Goal: Book appointment/travel/reservation

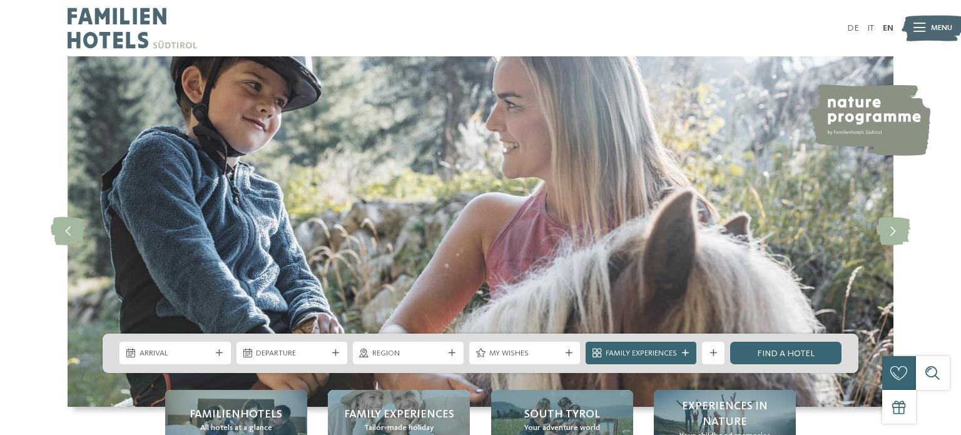
click at [683, 354] on icon at bounding box center [685, 353] width 7 height 7
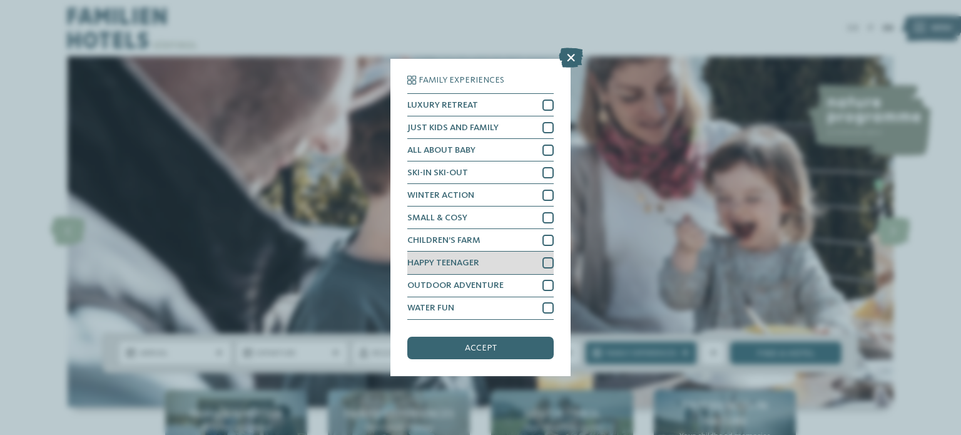
click at [548, 263] on div at bounding box center [547, 262] width 11 height 11
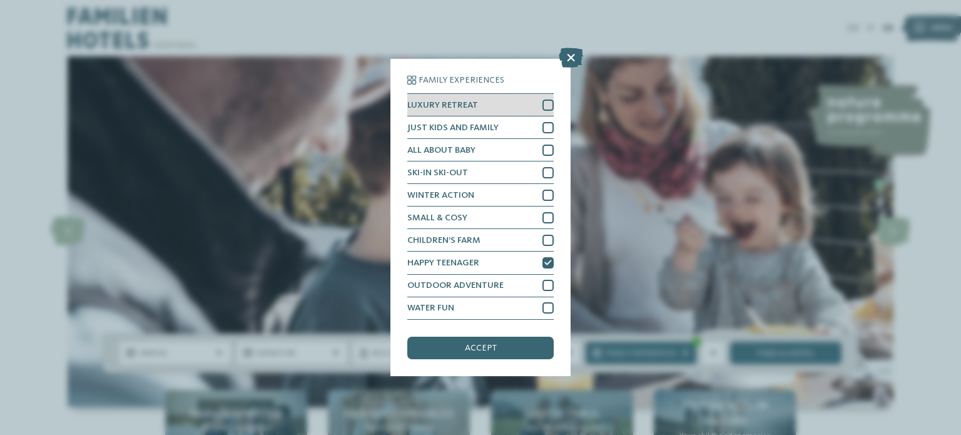
click at [547, 108] on div at bounding box center [547, 104] width 11 height 11
click at [551, 125] on div at bounding box center [547, 127] width 11 height 11
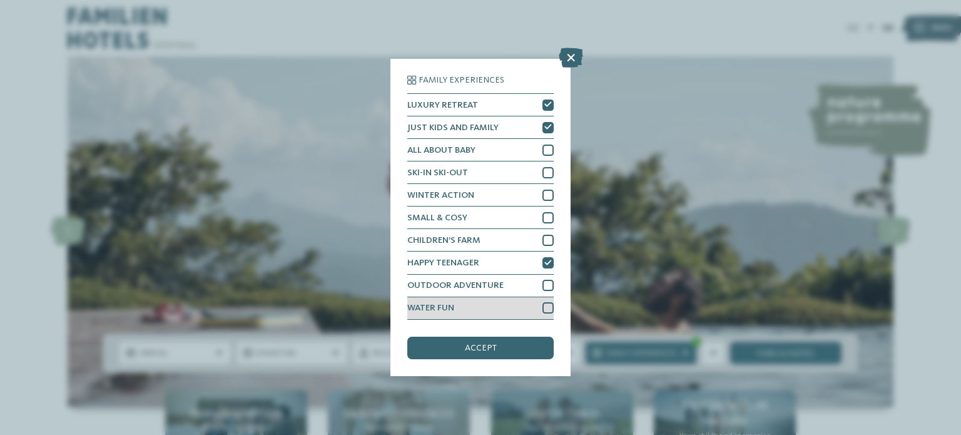
click at [550, 310] on div at bounding box center [547, 307] width 11 height 11
click at [496, 350] on div "accept" at bounding box center [480, 348] width 146 height 23
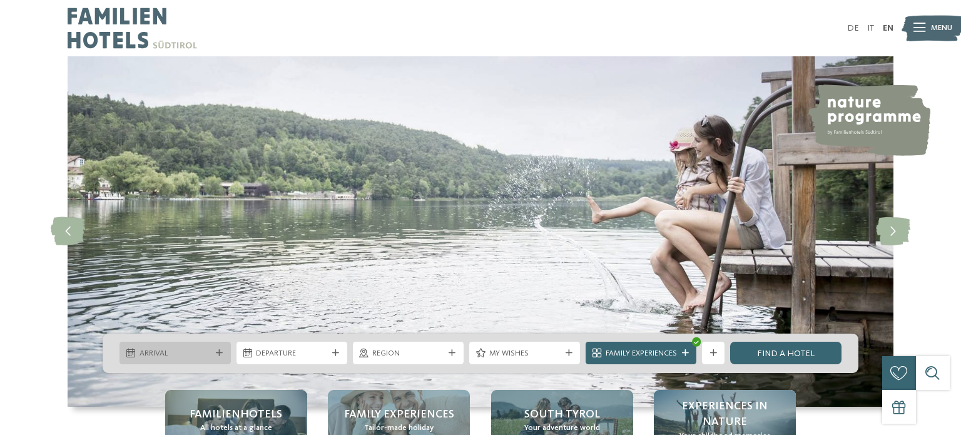
click at [195, 346] on div "Arrival" at bounding box center [175, 353] width 111 height 23
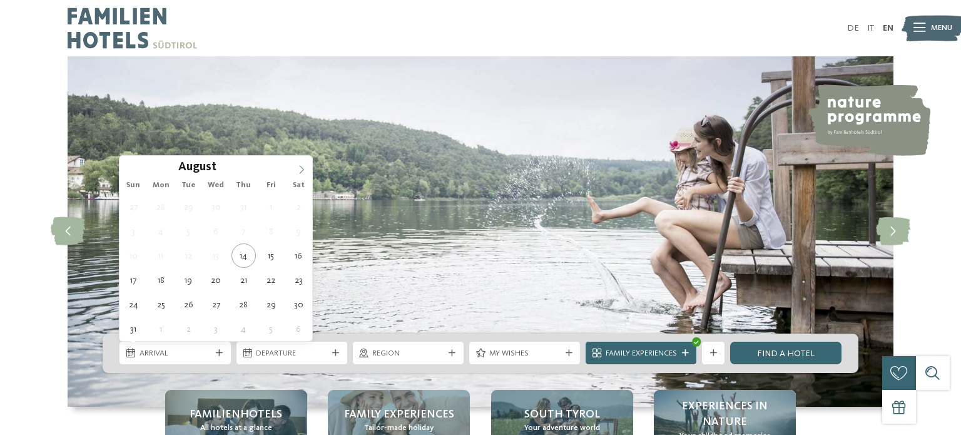
click at [303, 169] on icon at bounding box center [301, 169] width 9 height 9
click at [126, 167] on icon at bounding box center [130, 169] width 9 height 9
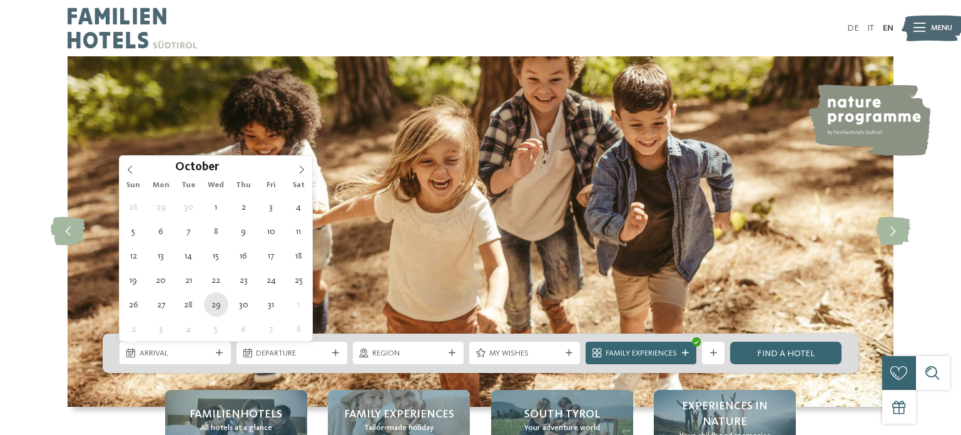
type div "[DATE]"
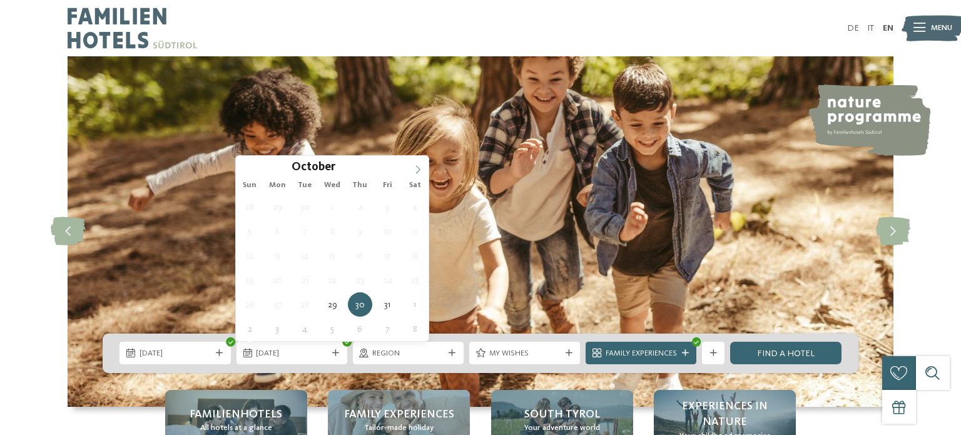
click at [415, 171] on icon at bounding box center [418, 169] width 9 height 9
type div "[DATE]"
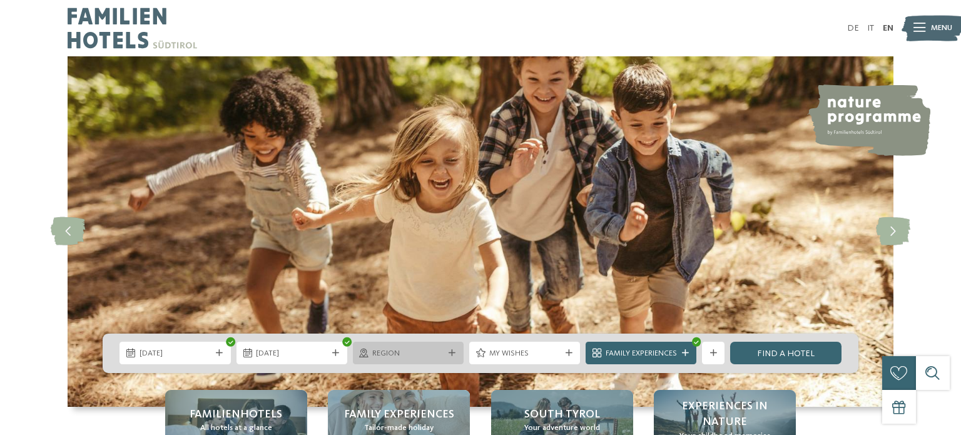
click at [449, 354] on icon at bounding box center [452, 353] width 7 height 7
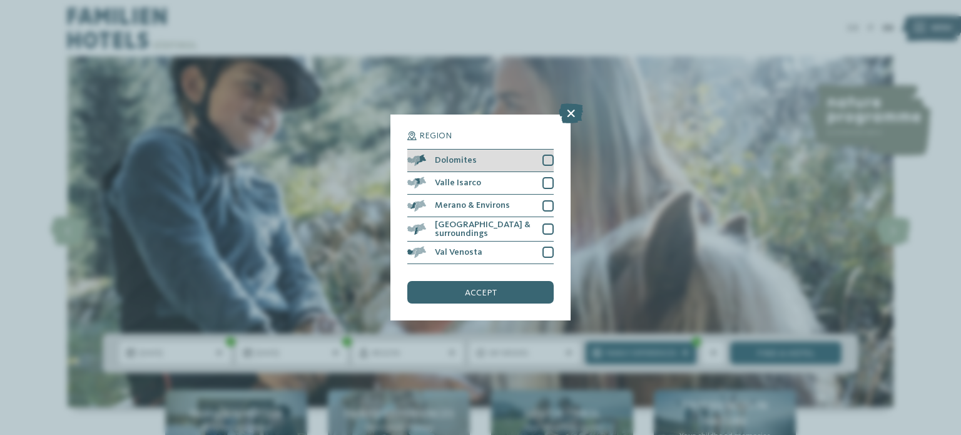
click at [552, 160] on div at bounding box center [547, 160] width 11 height 11
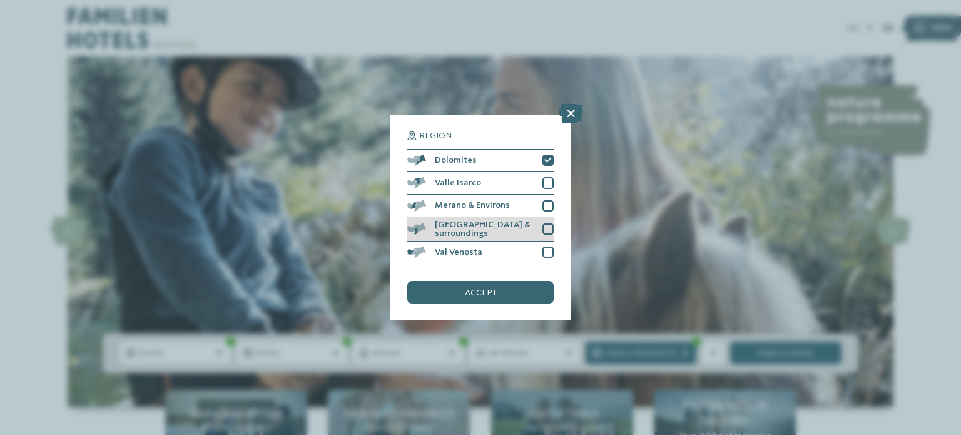
click at [549, 231] on div at bounding box center [547, 228] width 11 height 11
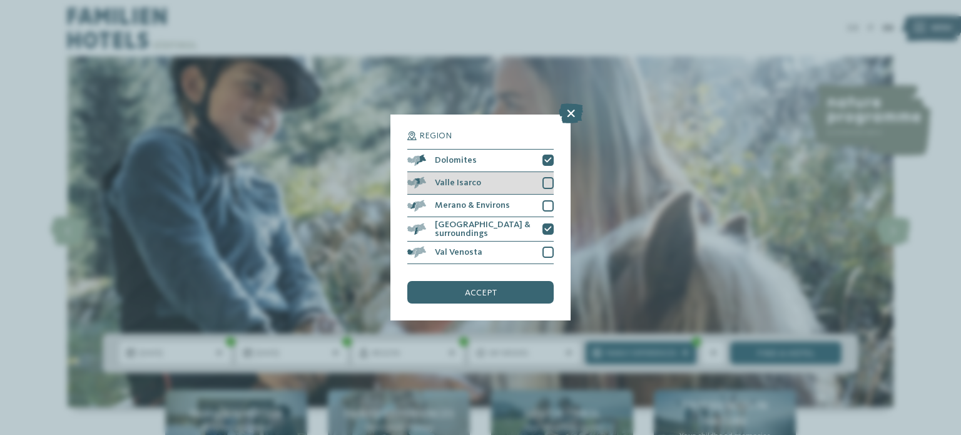
click at [548, 186] on div at bounding box center [547, 182] width 11 height 11
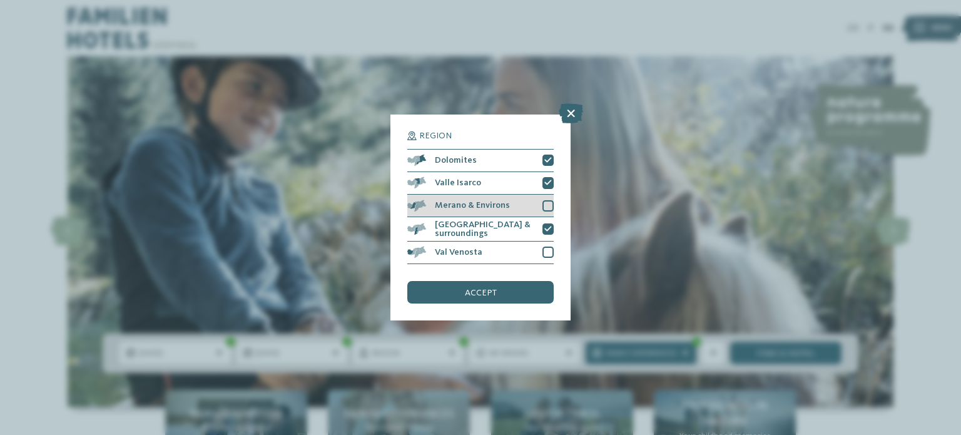
click at [548, 205] on div at bounding box center [547, 205] width 11 height 11
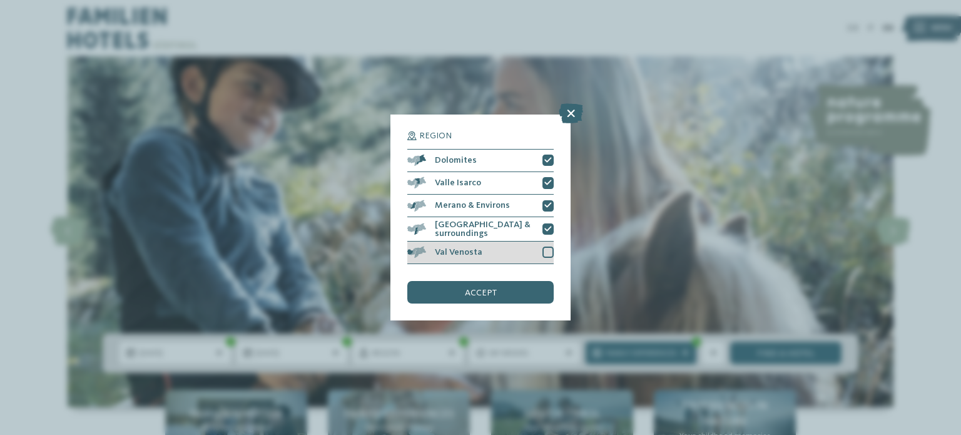
click at [547, 245] on div "Val Venosta" at bounding box center [480, 253] width 146 height 23
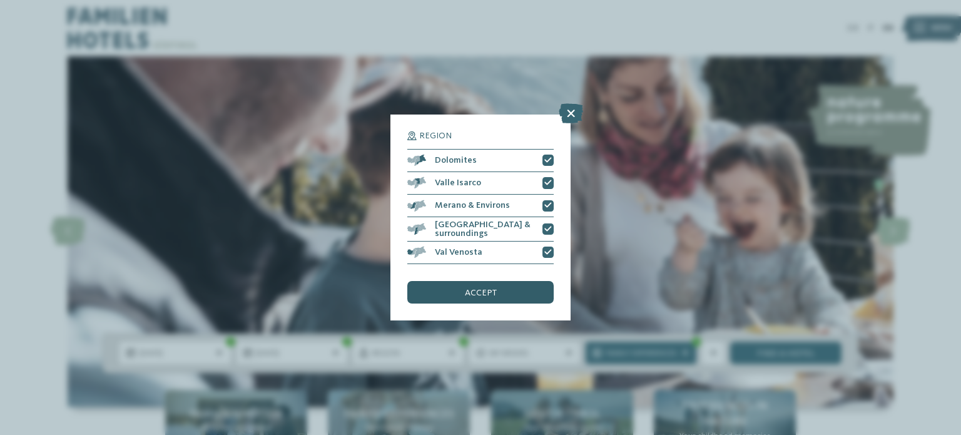
click at [501, 286] on div "accept" at bounding box center [480, 292] width 146 height 23
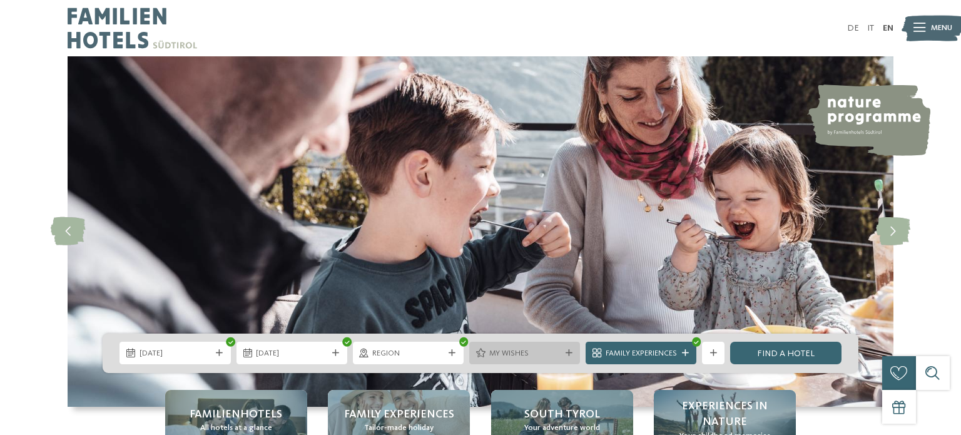
click at [542, 362] on div "My wishes" at bounding box center [524, 353] width 111 height 23
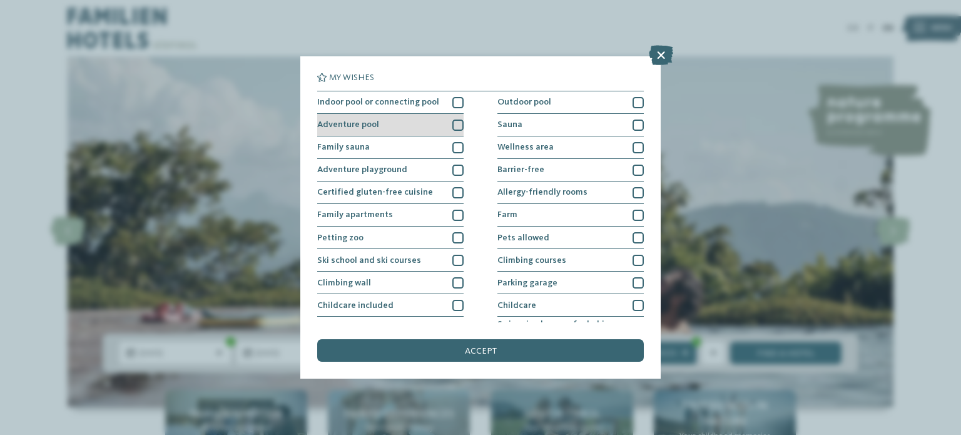
click at [460, 128] on div at bounding box center [457, 125] width 11 height 11
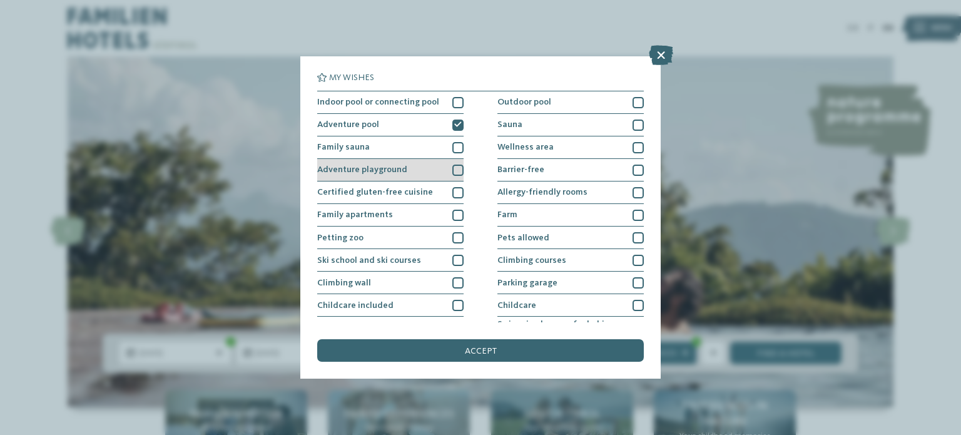
click at [459, 175] on div at bounding box center [457, 170] width 11 height 11
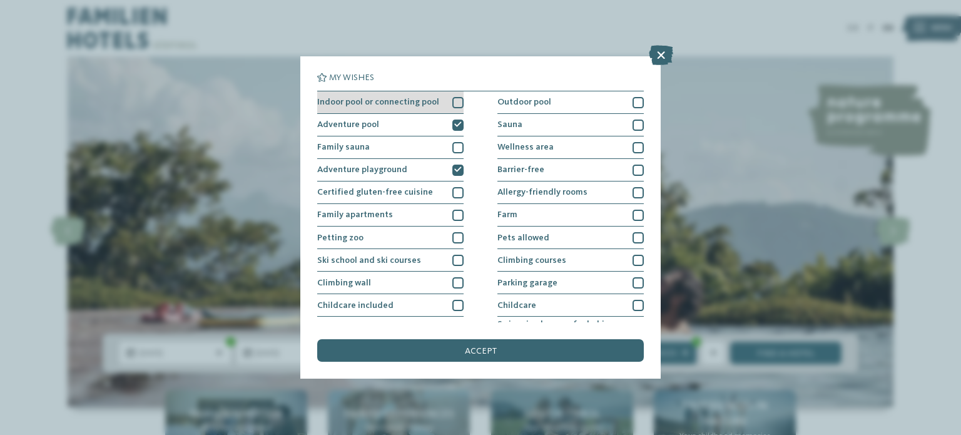
click at [457, 100] on div at bounding box center [457, 102] width 11 height 11
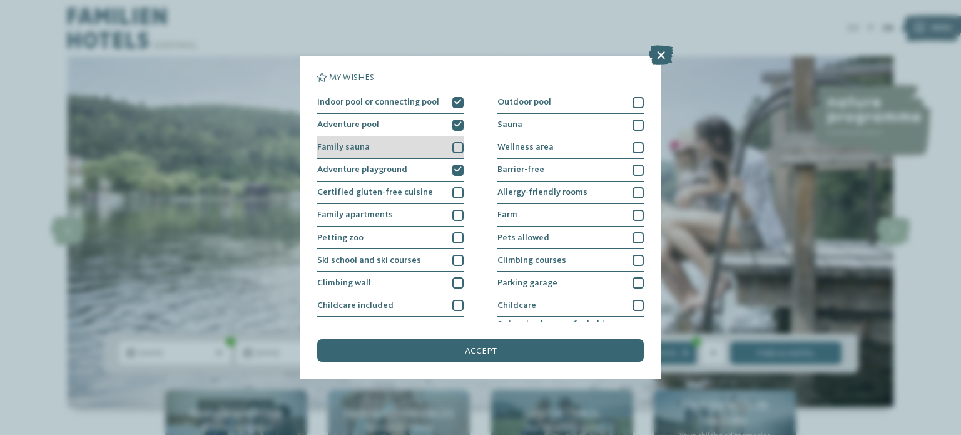
click at [459, 150] on div at bounding box center [457, 147] width 11 height 11
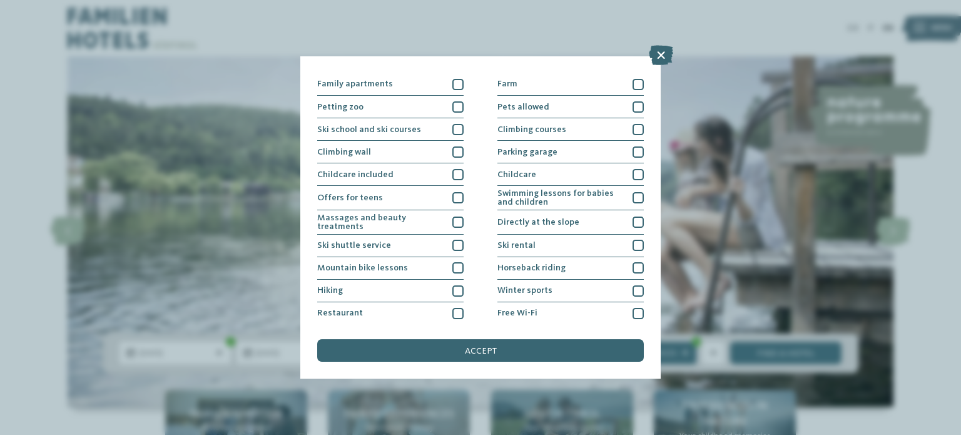
scroll to position [148, 0]
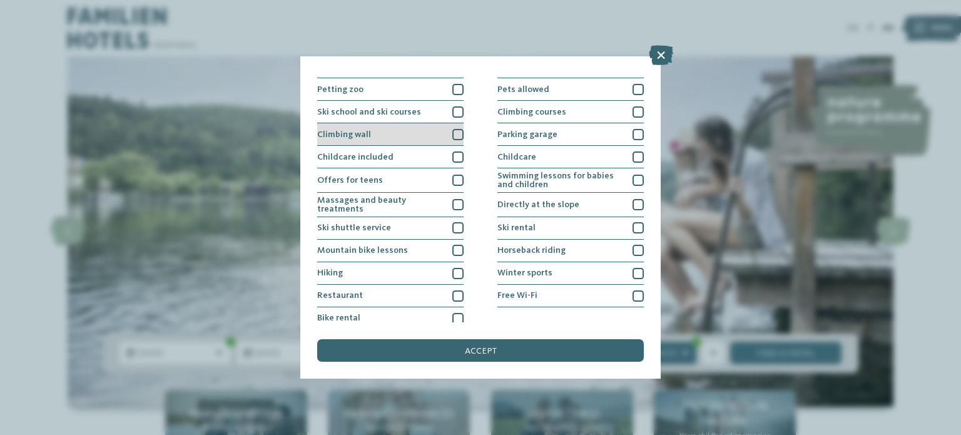
click at [454, 137] on div at bounding box center [457, 134] width 11 height 11
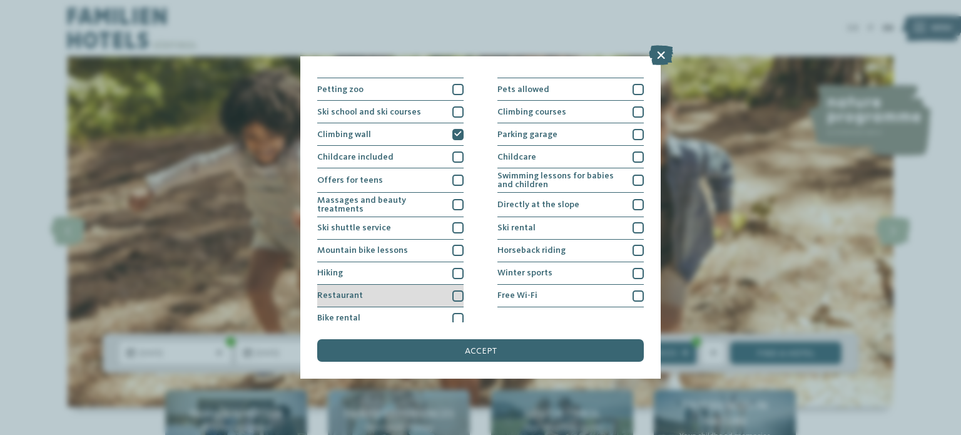
click at [457, 295] on div at bounding box center [457, 295] width 11 height 11
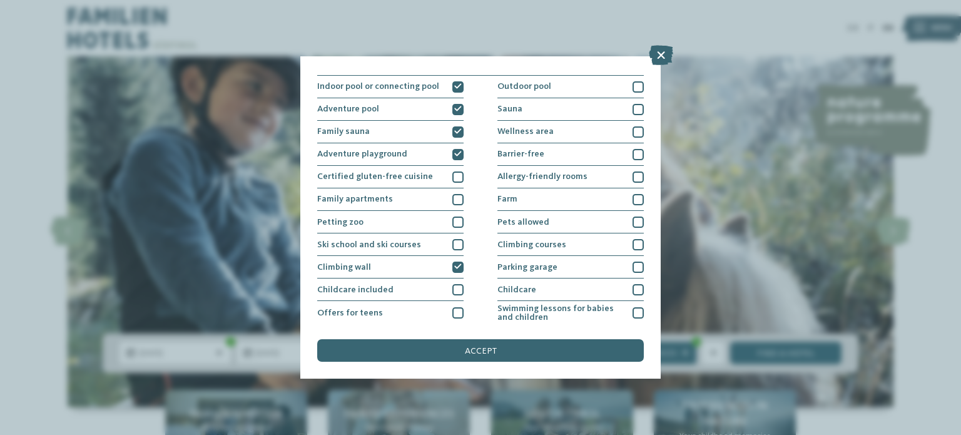
scroll to position [0, 0]
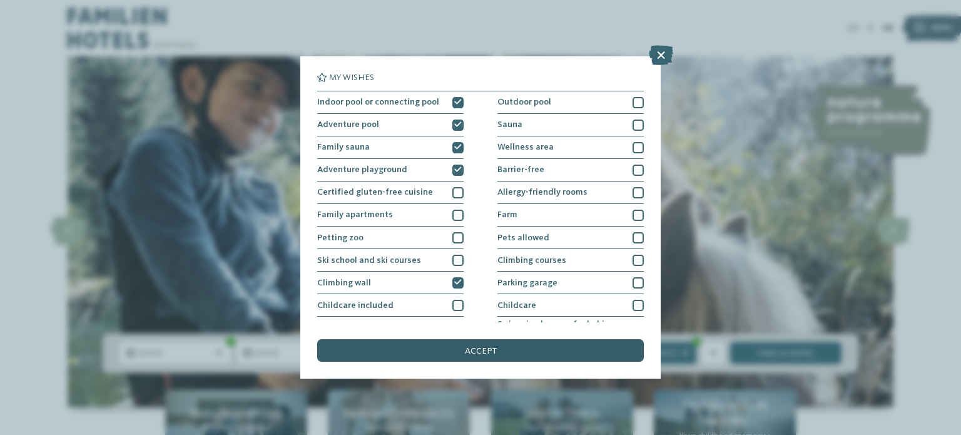
click at [482, 351] on span "accept" at bounding box center [481, 351] width 32 height 9
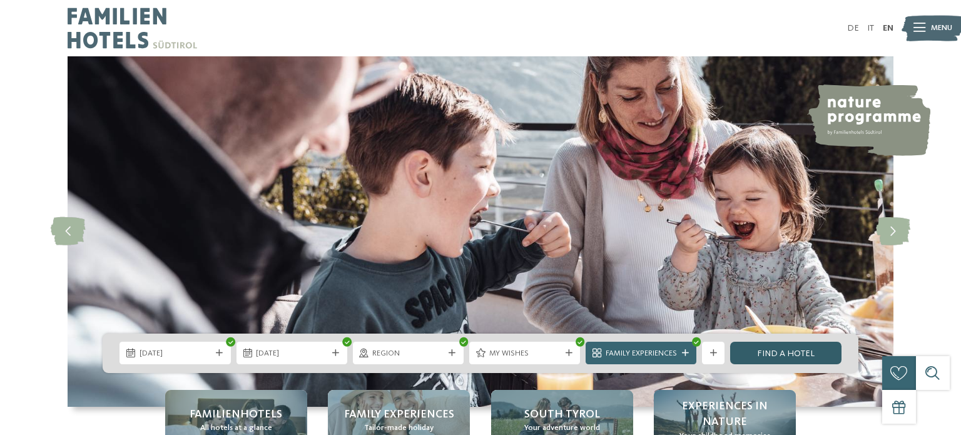
click at [761, 350] on link "Find a hotel" at bounding box center [785, 353] width 111 height 23
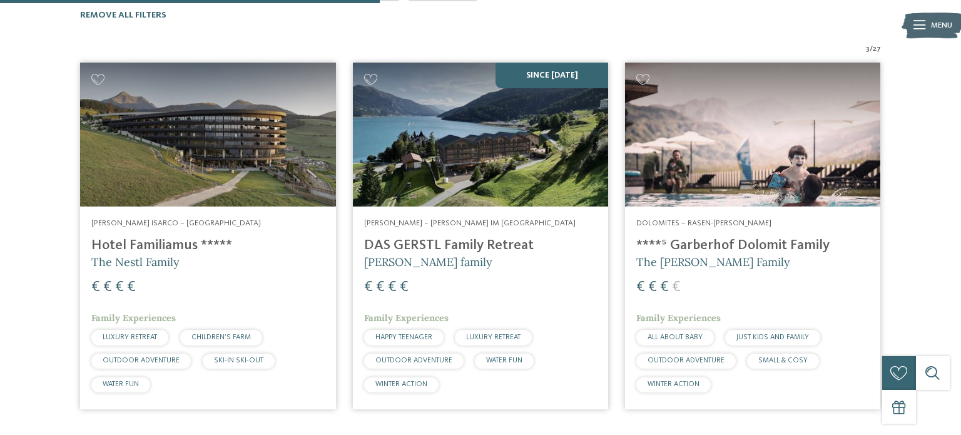
scroll to position [418, 0]
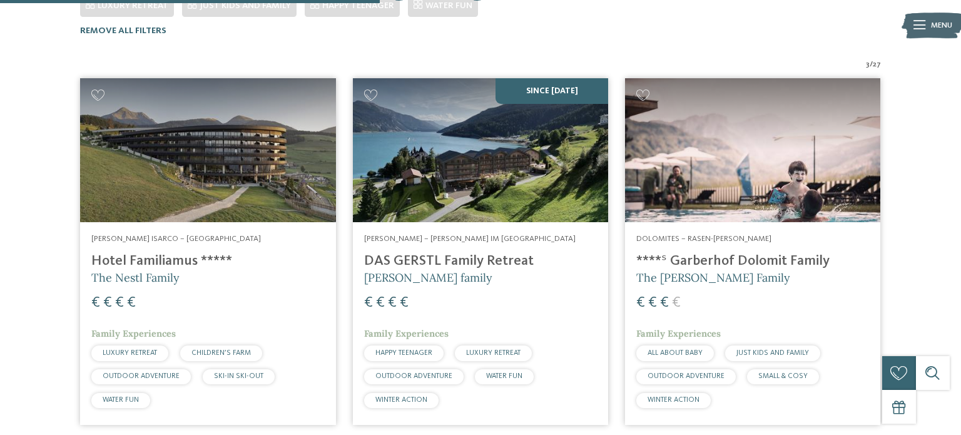
click at [168, 253] on h4 "Hotel Familiamus *****" at bounding box center [207, 261] width 233 height 17
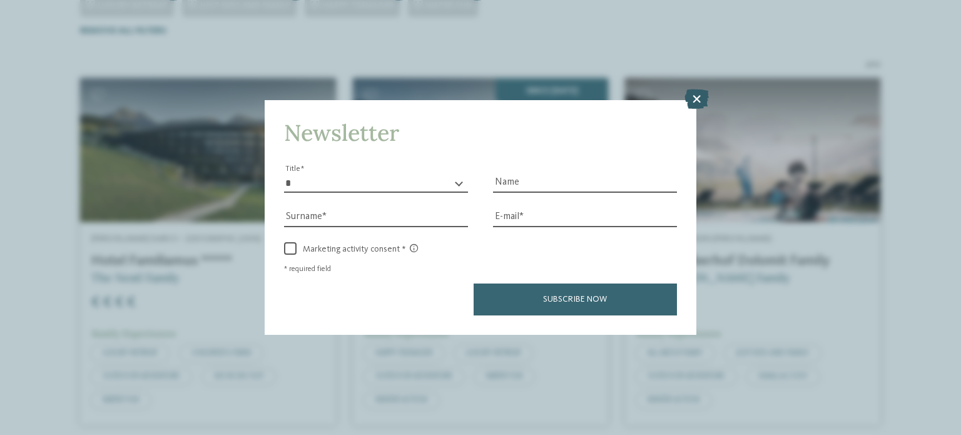
click at [699, 94] on icon at bounding box center [697, 99] width 24 height 20
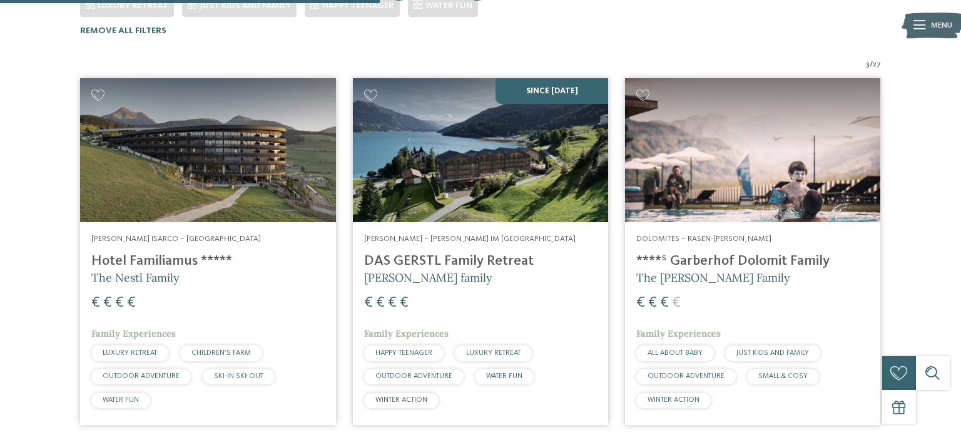
click at [420, 270] on span "[PERSON_NAME] family" at bounding box center [428, 277] width 128 height 14
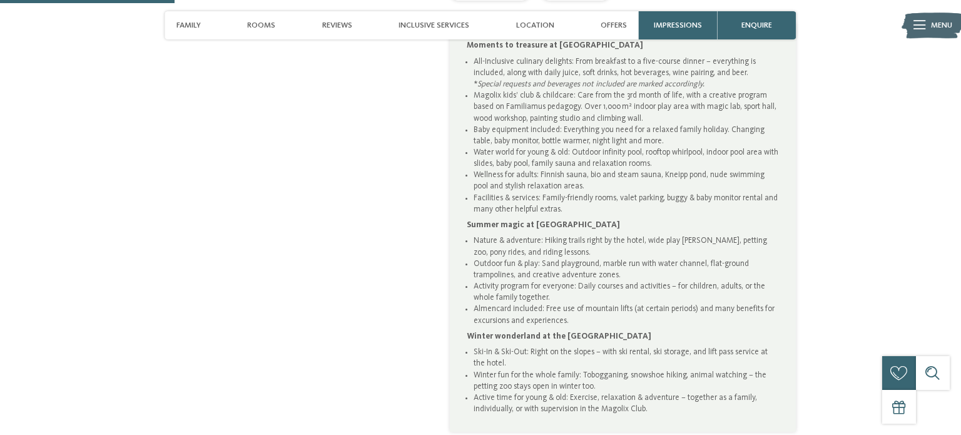
scroll to position [755, 0]
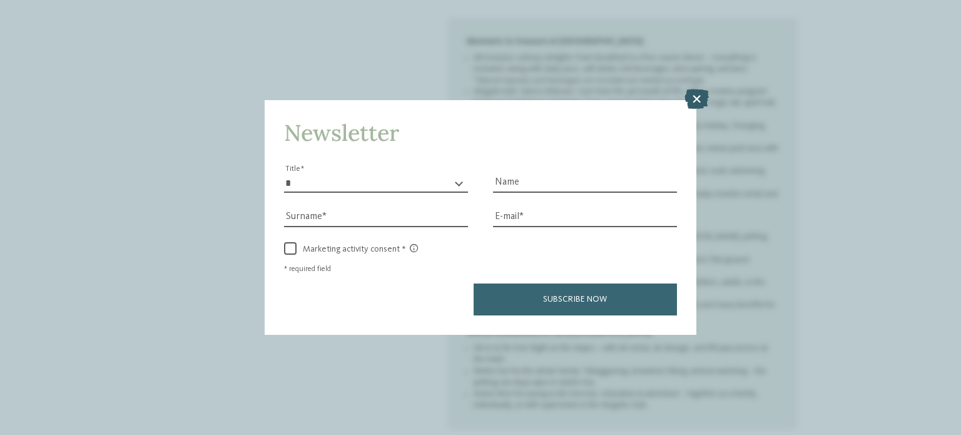
click at [697, 95] on icon at bounding box center [697, 99] width 24 height 20
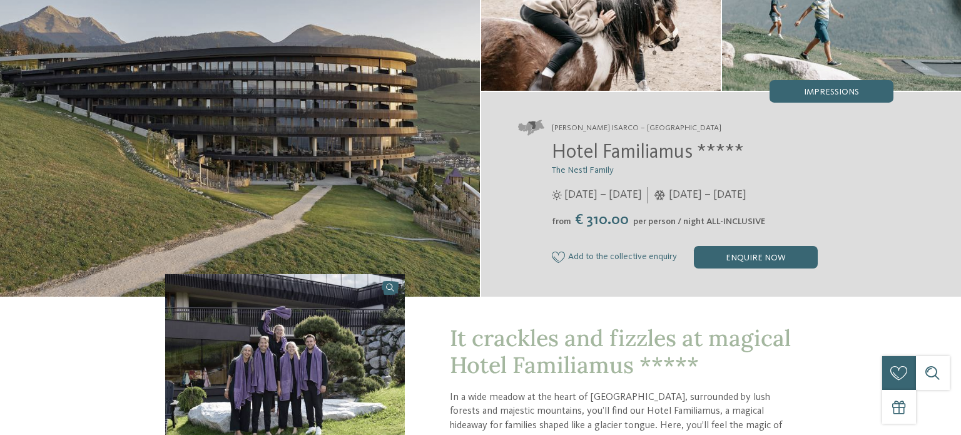
scroll to position [0, 0]
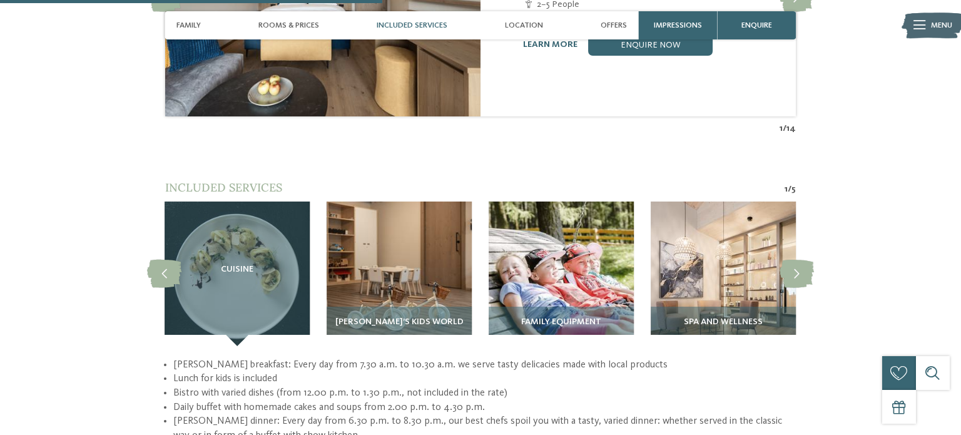
scroll to position [1569, 0]
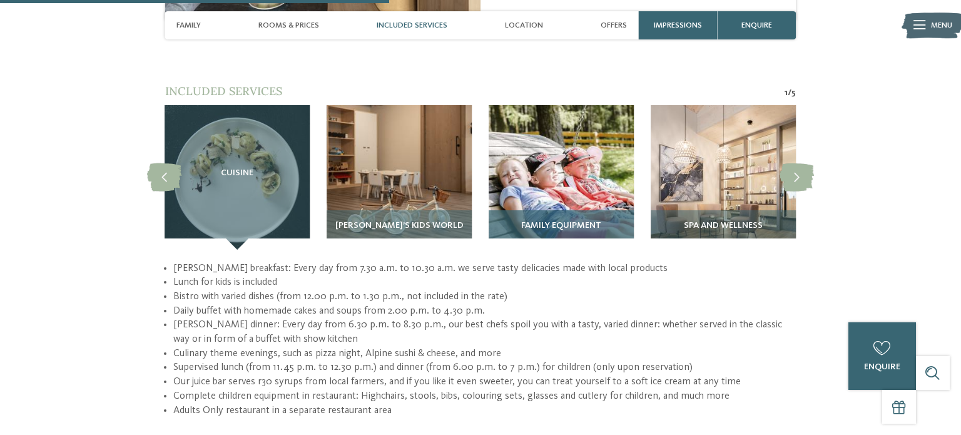
click at [587, 221] on span "Family equipment" at bounding box center [561, 226] width 80 height 10
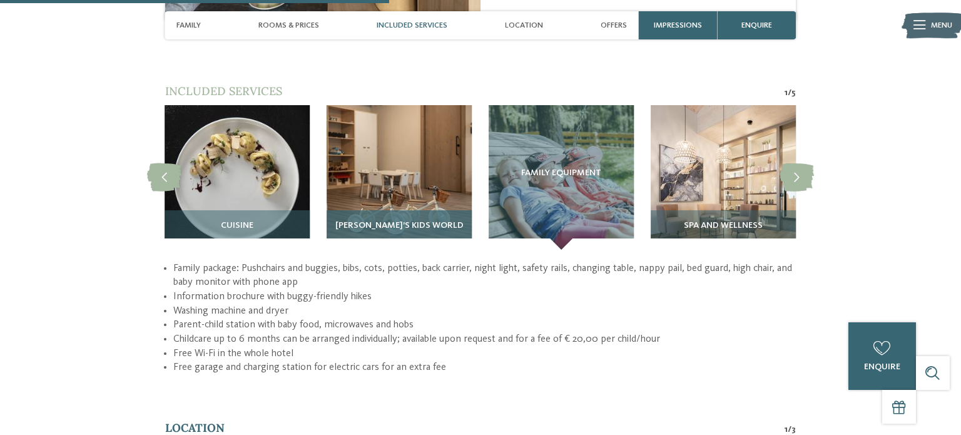
click at [440, 194] on img at bounding box center [399, 177] width 145 height 145
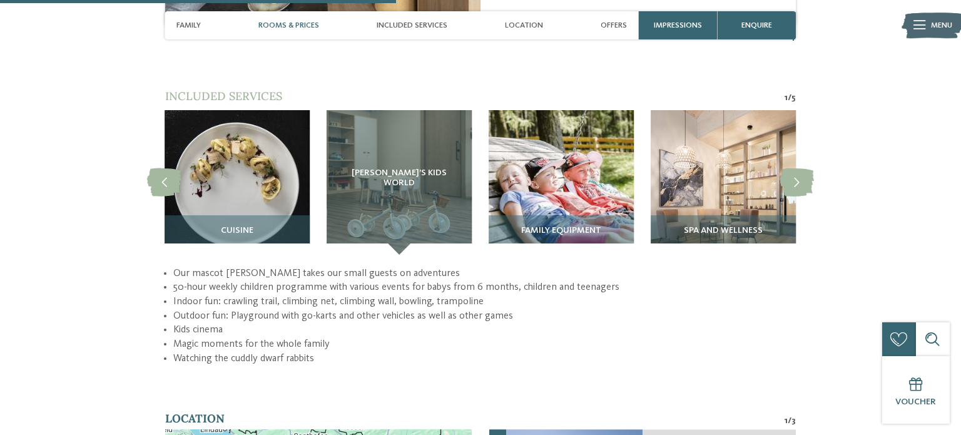
scroll to position [1564, 0]
click at [797, 182] on icon at bounding box center [797, 182] width 34 height 28
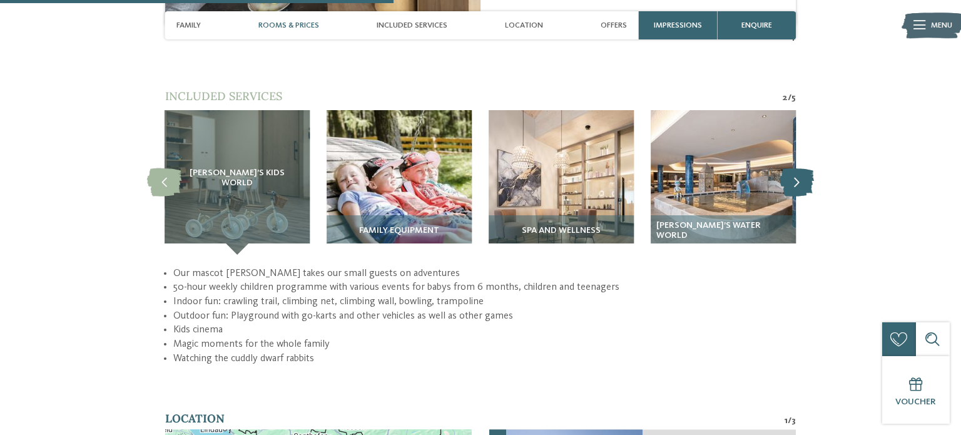
click at [794, 175] on icon at bounding box center [797, 182] width 34 height 28
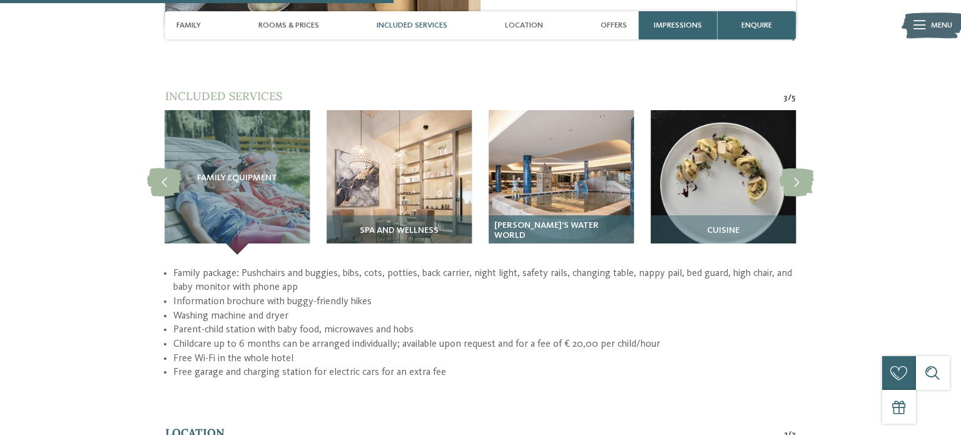
click at [558, 198] on img at bounding box center [561, 182] width 145 height 145
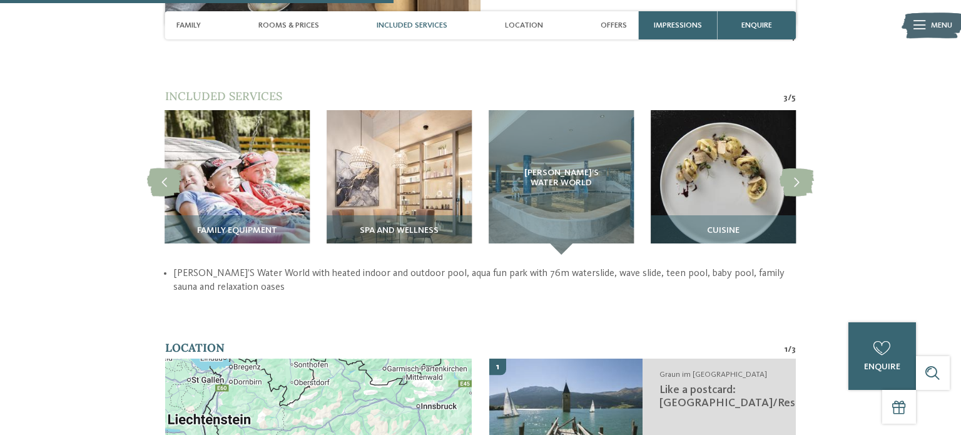
click at [702, 267] on li "GERSTI’S Water World with heated indoor and outdoor pool, aqua fun park with 76…" at bounding box center [484, 281] width 623 height 28
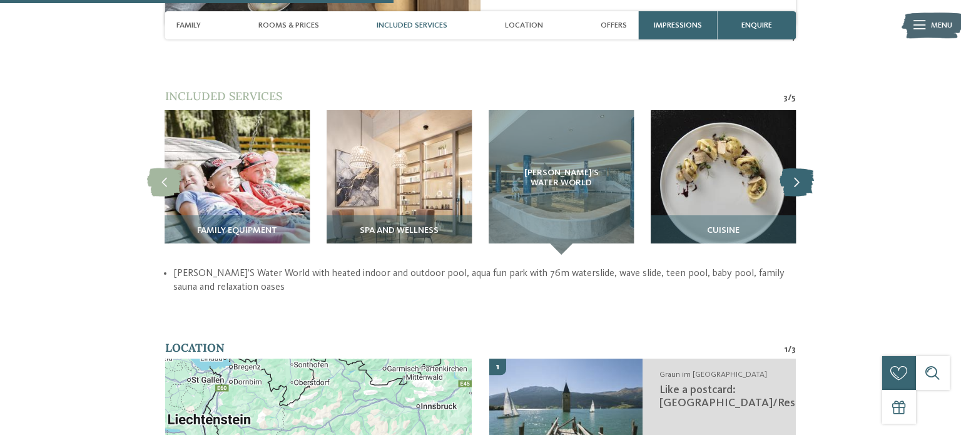
click at [794, 177] on icon at bounding box center [797, 182] width 34 height 28
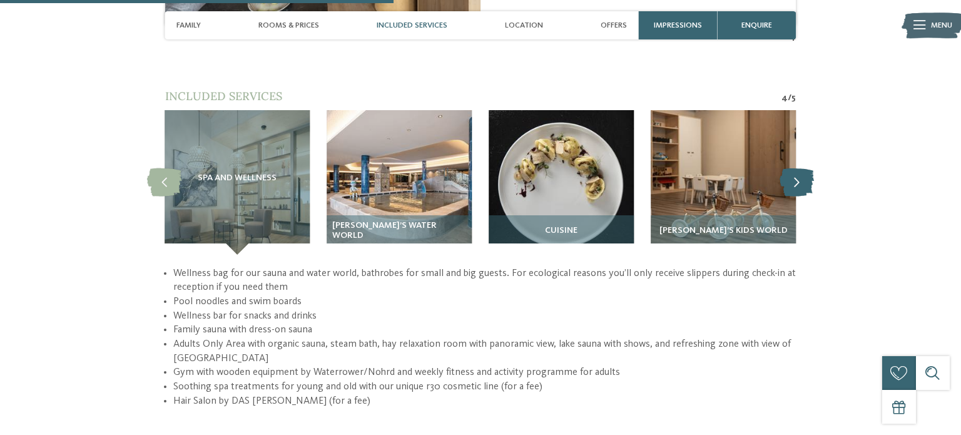
click at [794, 177] on icon at bounding box center [797, 182] width 34 height 28
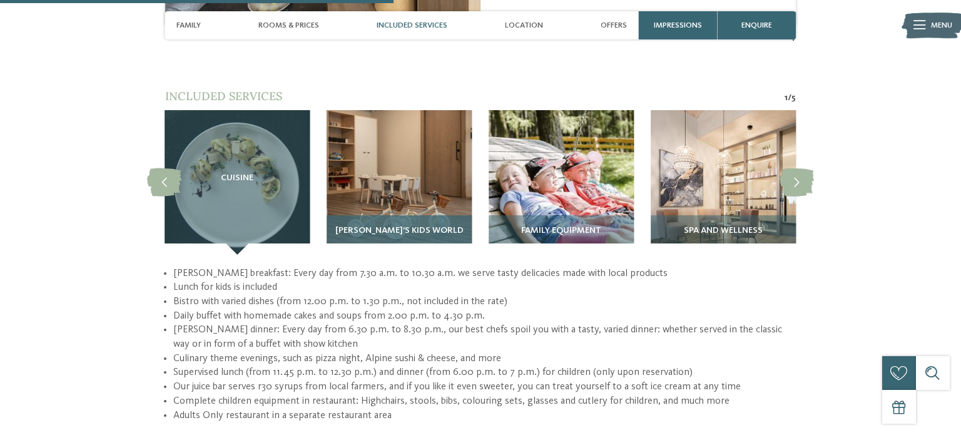
click at [394, 187] on img at bounding box center [399, 182] width 145 height 145
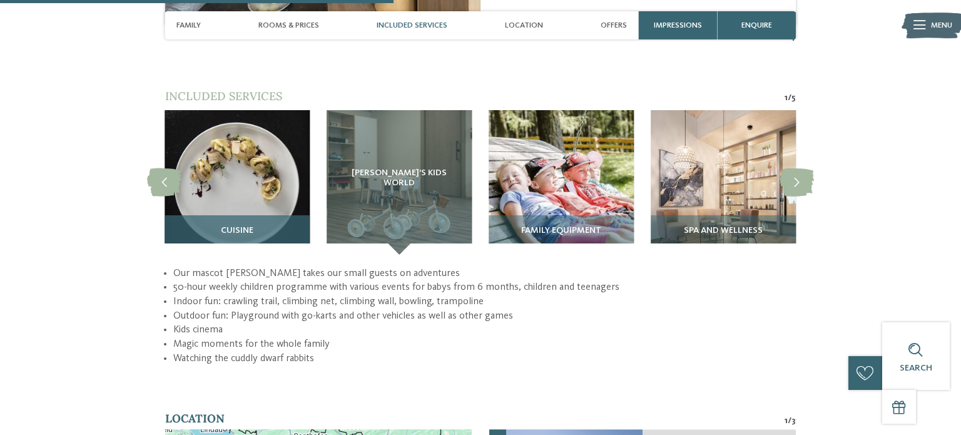
click at [227, 172] on img at bounding box center [237, 182] width 145 height 145
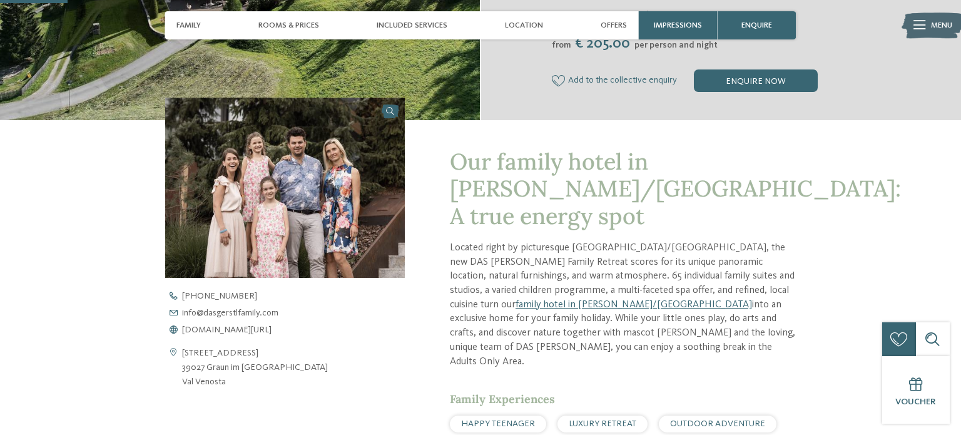
scroll to position [241, 0]
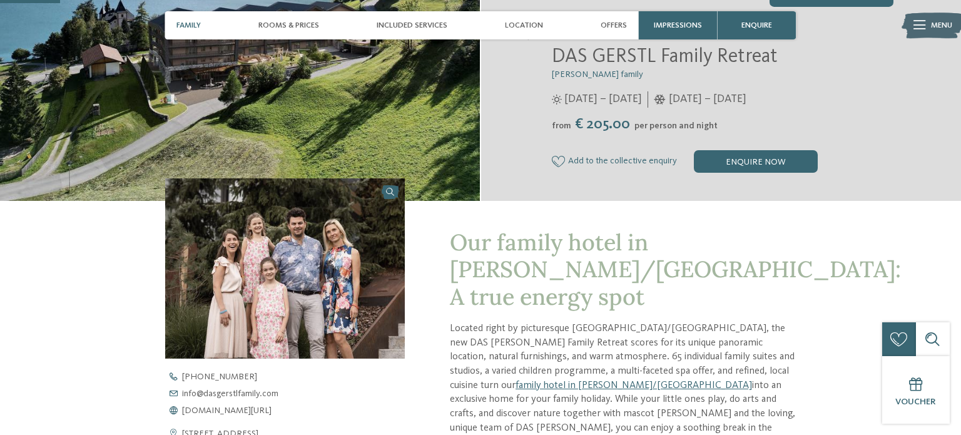
click at [198, 26] on span "Family" at bounding box center [188, 25] width 24 height 9
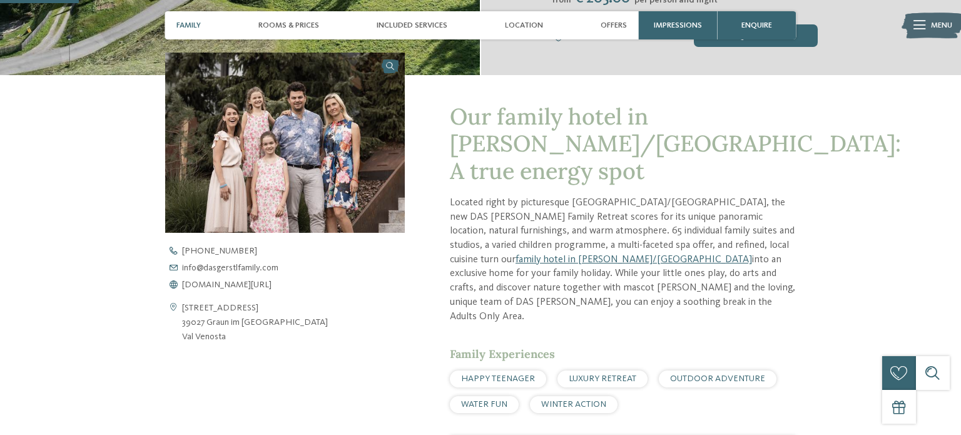
scroll to position [373, 0]
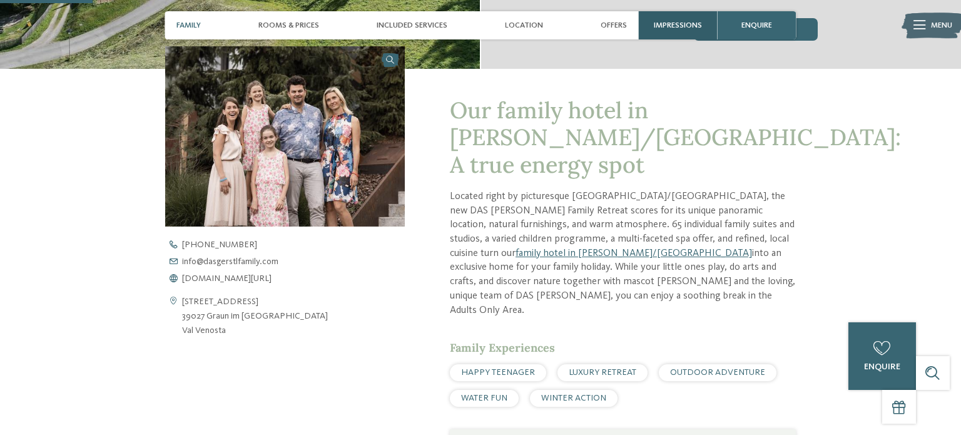
click at [688, 24] on span "Impressions" at bounding box center [678, 25] width 48 height 9
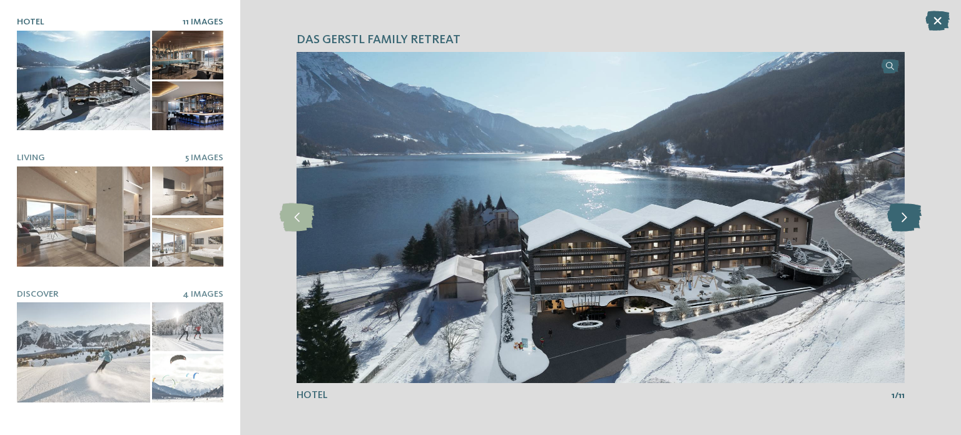
click at [904, 220] on icon at bounding box center [904, 217] width 34 height 28
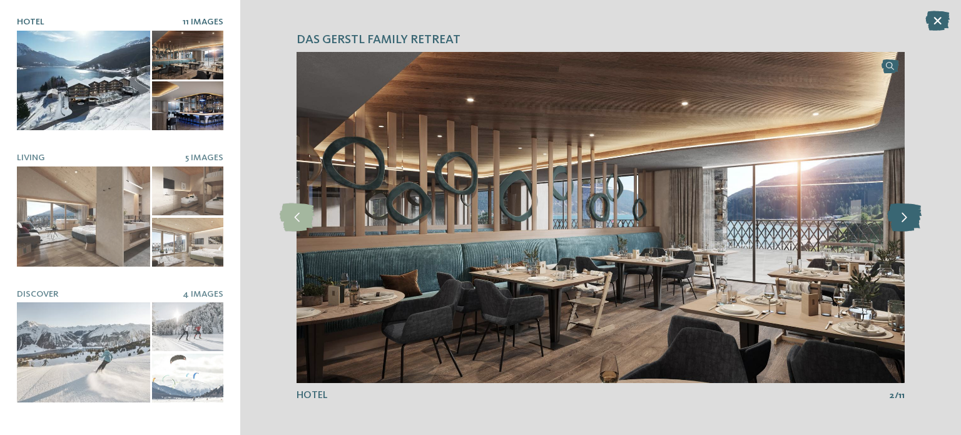
click at [904, 220] on icon at bounding box center [904, 217] width 34 height 28
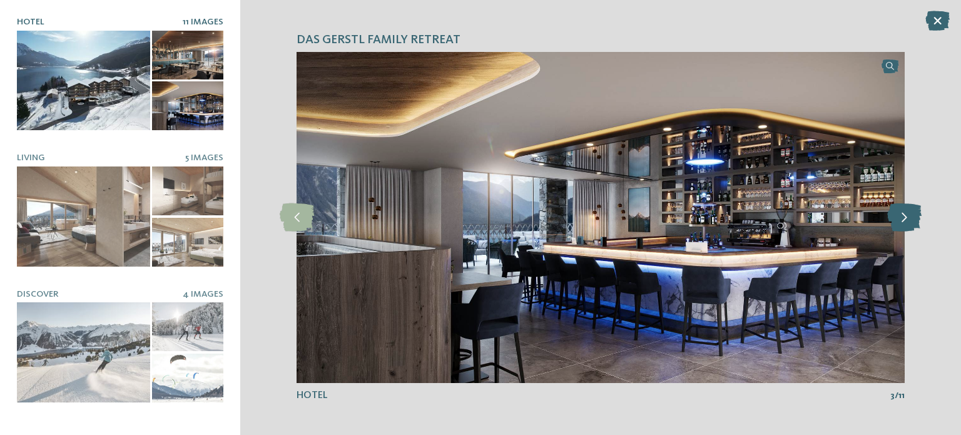
click at [904, 220] on icon at bounding box center [904, 217] width 34 height 28
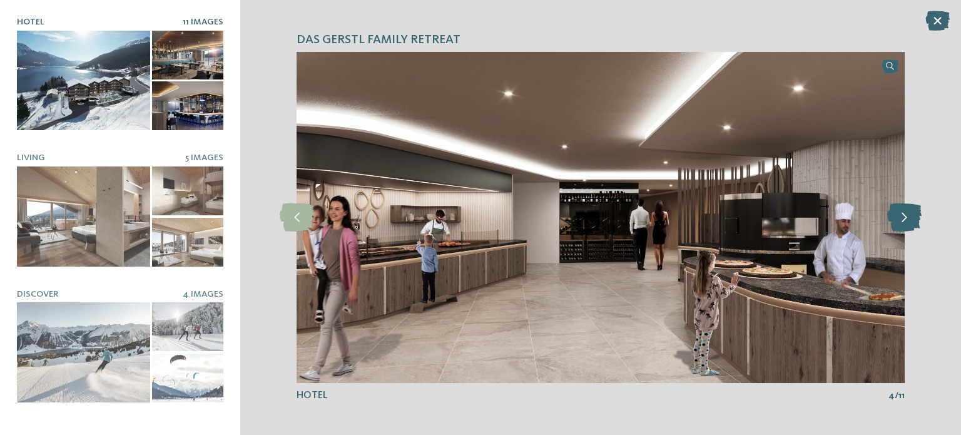
click at [904, 220] on icon at bounding box center [904, 217] width 34 height 28
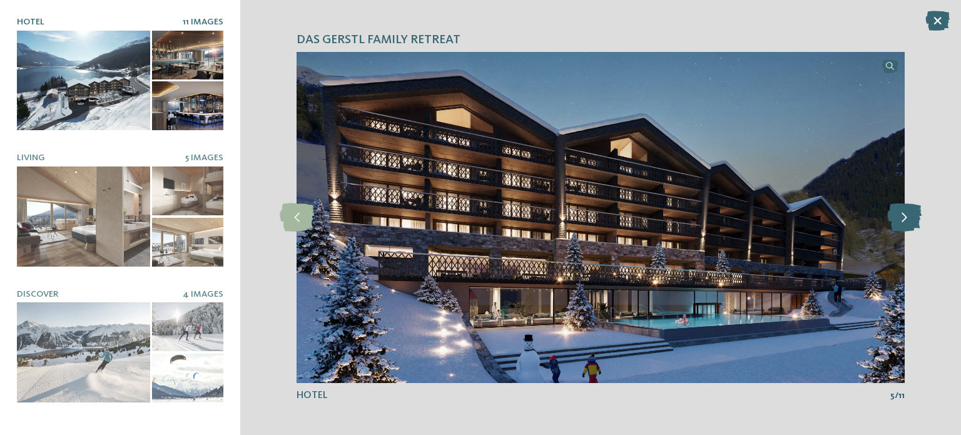
click at [904, 220] on icon at bounding box center [904, 217] width 34 height 28
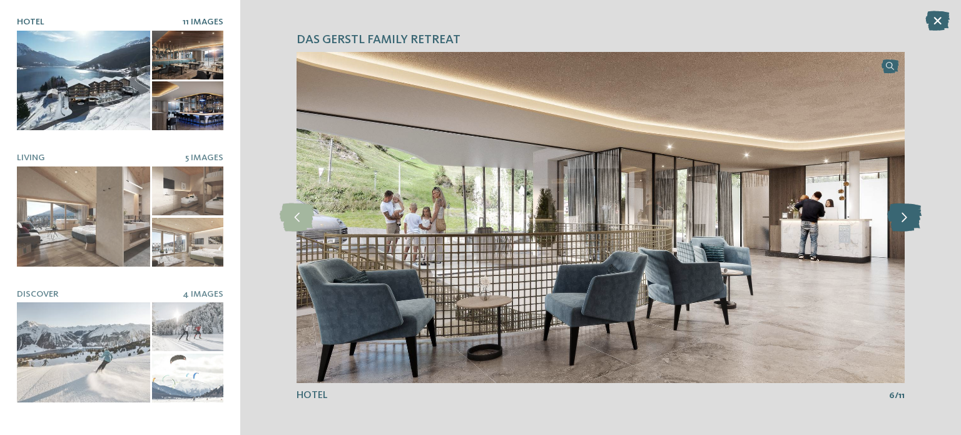
click at [904, 220] on icon at bounding box center [904, 217] width 34 height 28
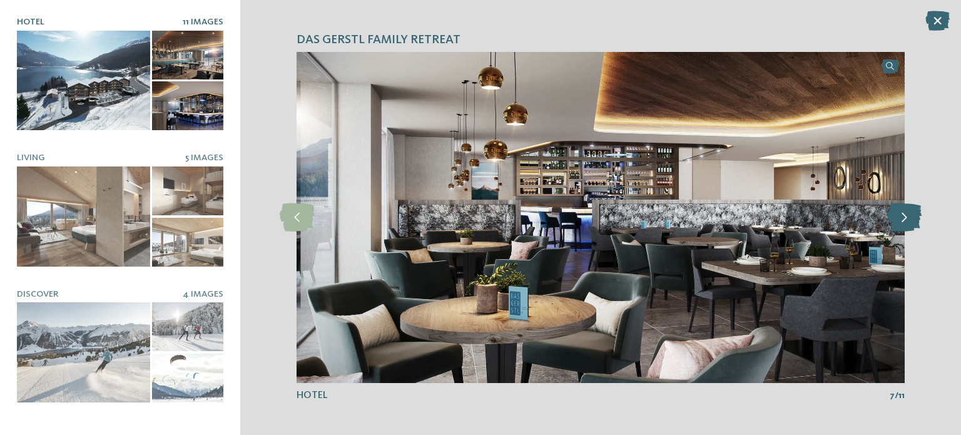
click at [904, 220] on icon at bounding box center [904, 217] width 34 height 28
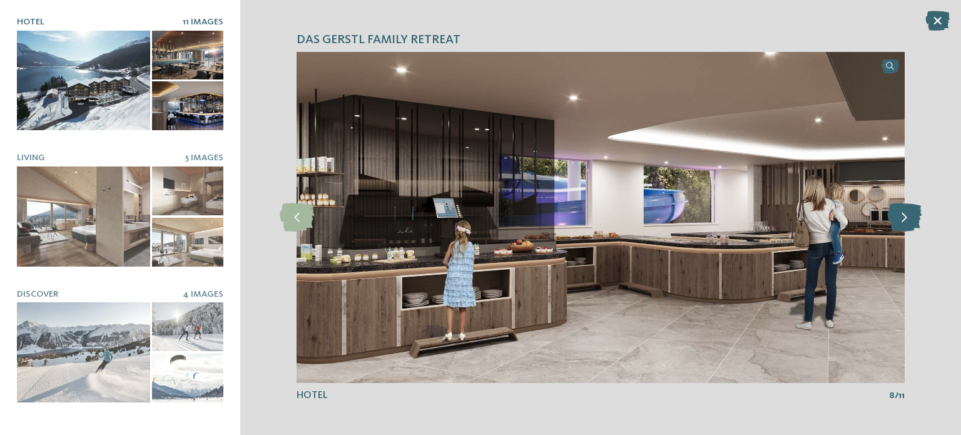
click at [904, 220] on icon at bounding box center [904, 217] width 34 height 28
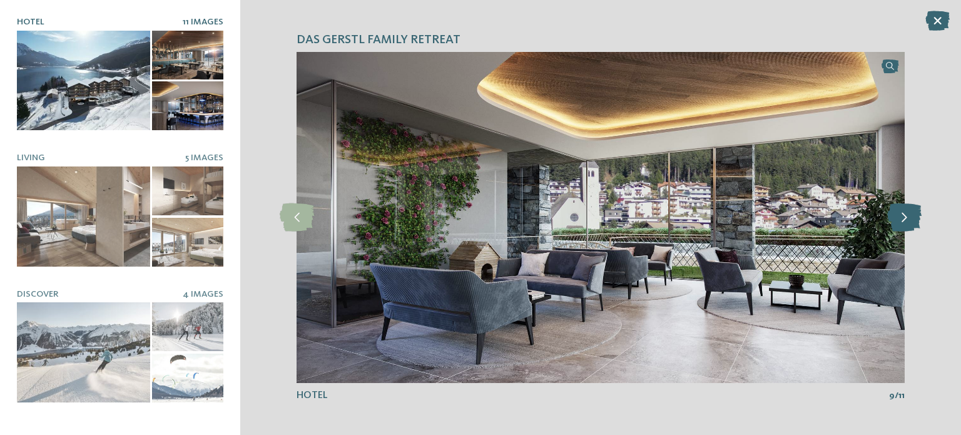
click at [904, 220] on icon at bounding box center [904, 217] width 34 height 28
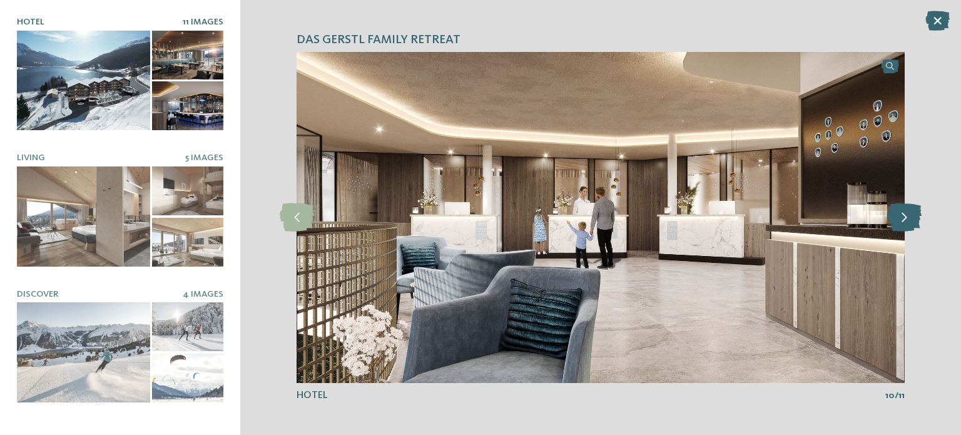
click at [904, 220] on icon at bounding box center [904, 217] width 34 height 28
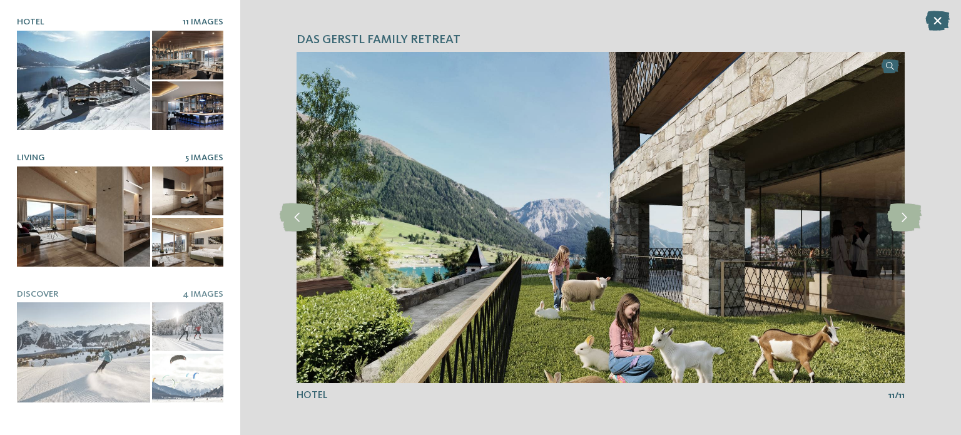
click at [118, 206] on div at bounding box center [83, 216] width 133 height 100
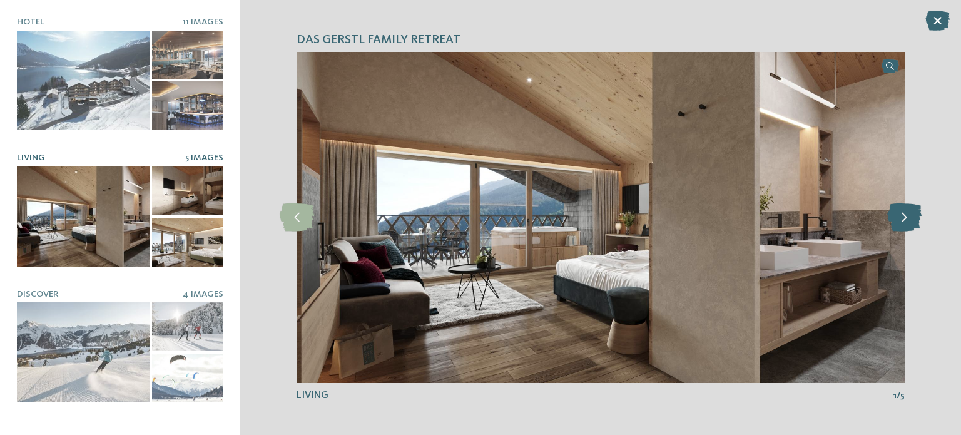
click at [913, 218] on icon at bounding box center [904, 217] width 34 height 28
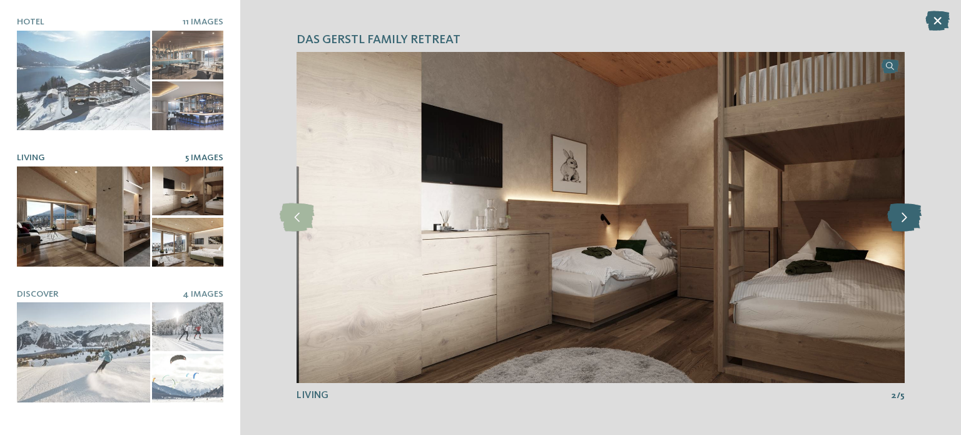
click at [913, 218] on icon at bounding box center [904, 217] width 34 height 28
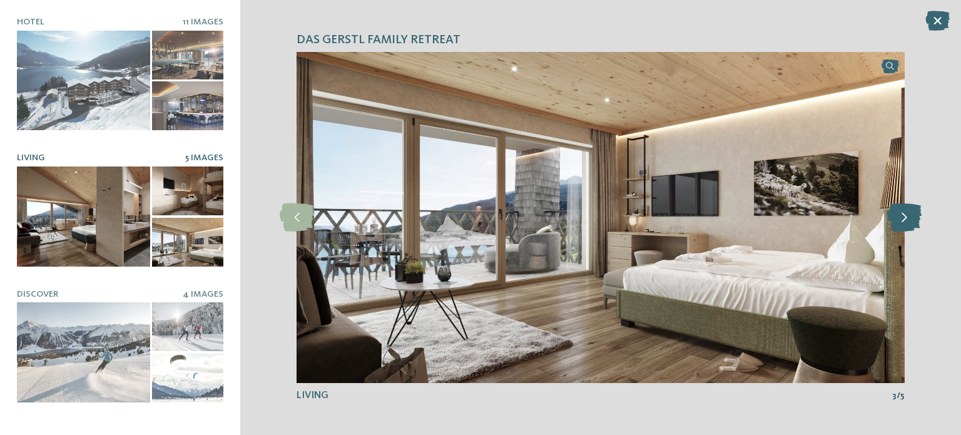
click at [913, 218] on icon at bounding box center [904, 217] width 34 height 28
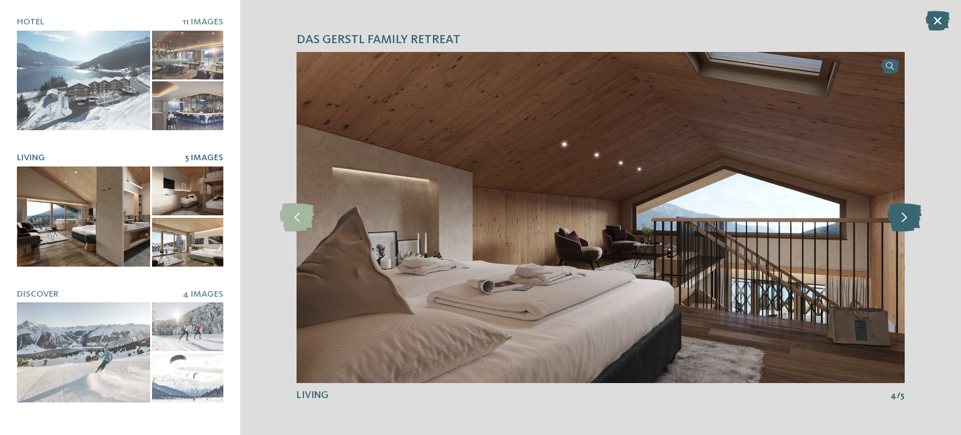
click at [913, 218] on icon at bounding box center [904, 217] width 34 height 28
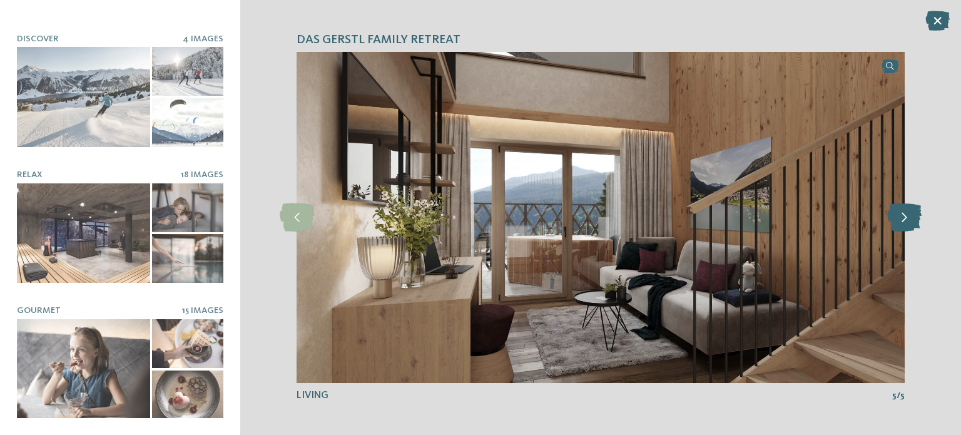
scroll to position [256, 0]
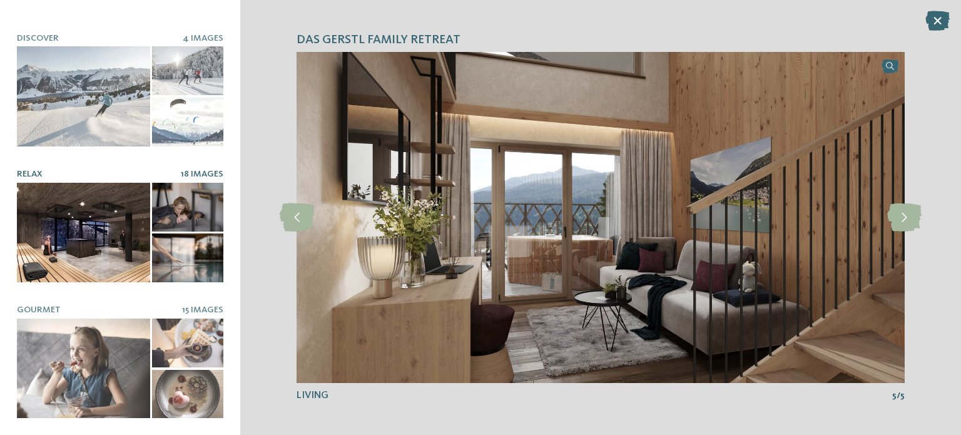
click at [116, 210] on div at bounding box center [83, 233] width 133 height 100
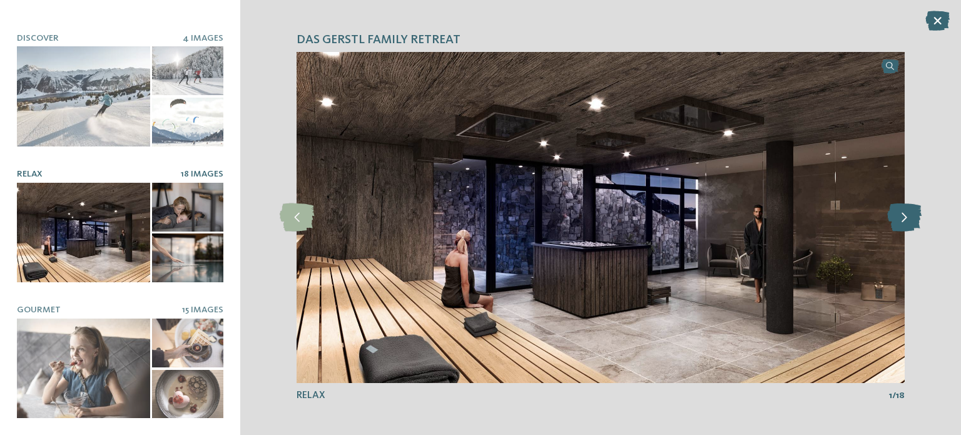
click at [911, 227] on icon at bounding box center [904, 217] width 34 height 28
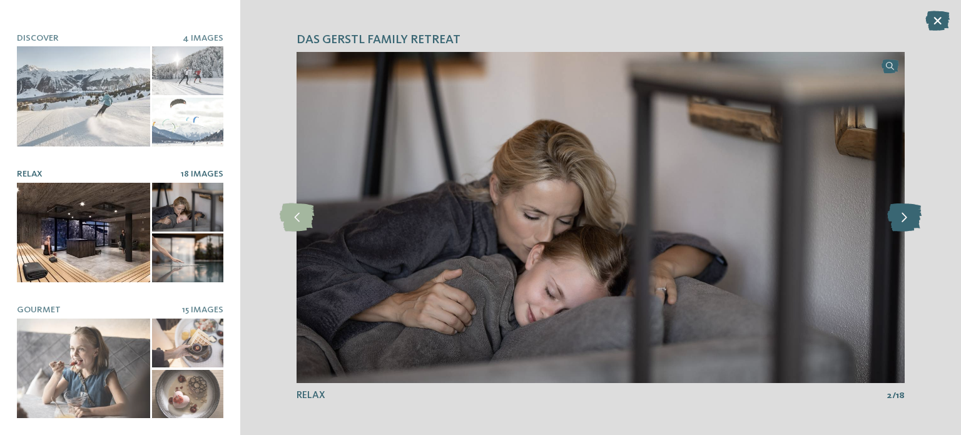
click at [911, 227] on icon at bounding box center [904, 217] width 34 height 28
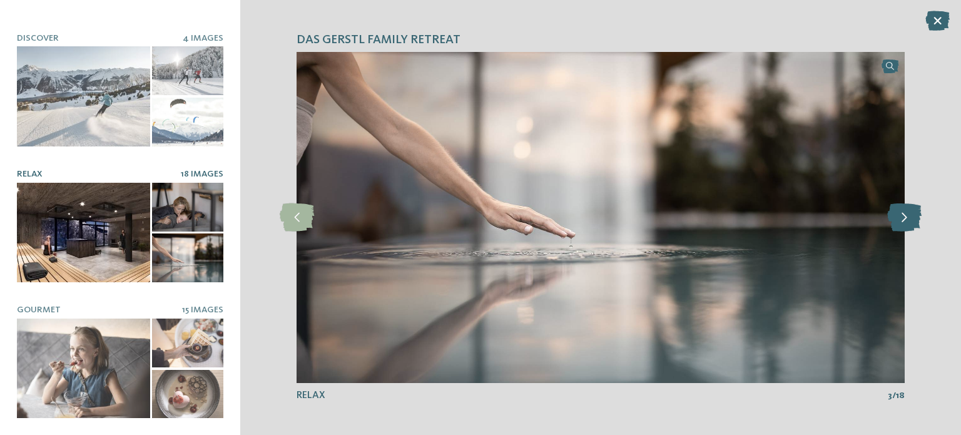
click at [911, 227] on icon at bounding box center [904, 217] width 34 height 28
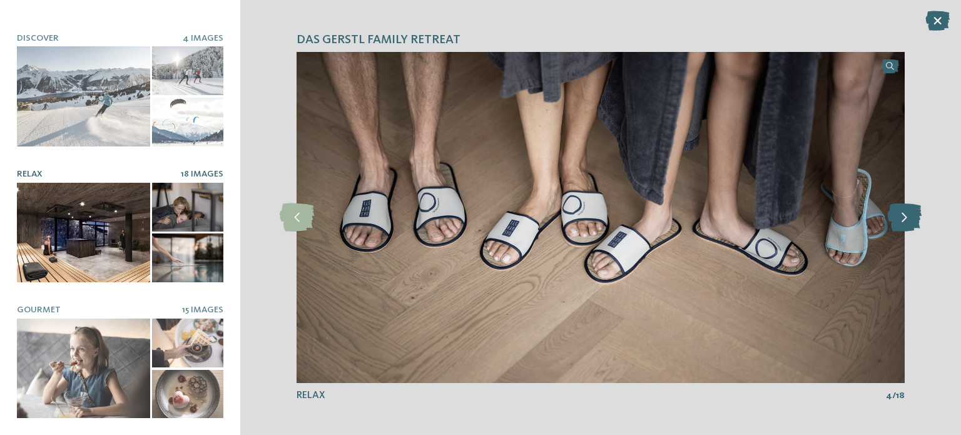
click at [911, 227] on icon at bounding box center [904, 217] width 34 height 28
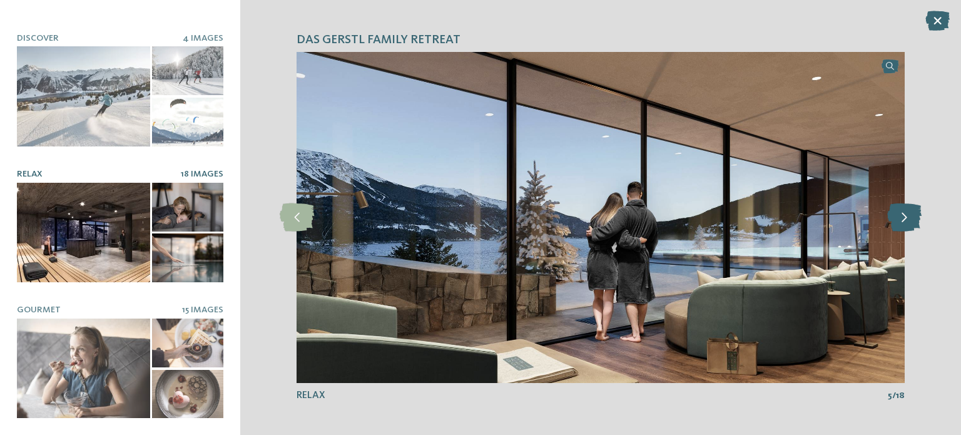
click at [911, 227] on icon at bounding box center [904, 217] width 34 height 28
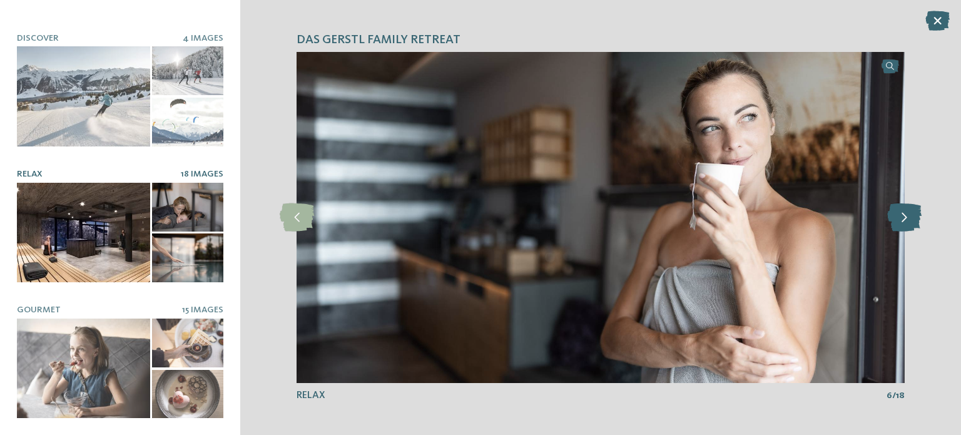
click at [911, 227] on icon at bounding box center [904, 217] width 34 height 28
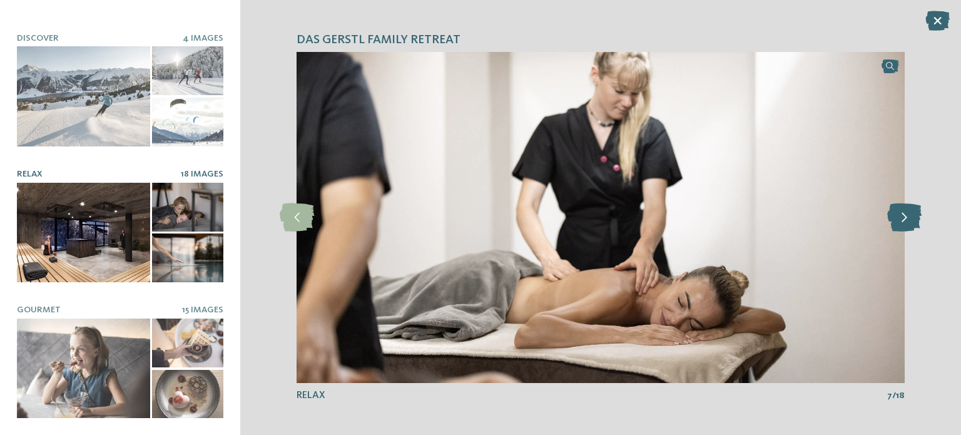
click at [911, 227] on icon at bounding box center [904, 217] width 34 height 28
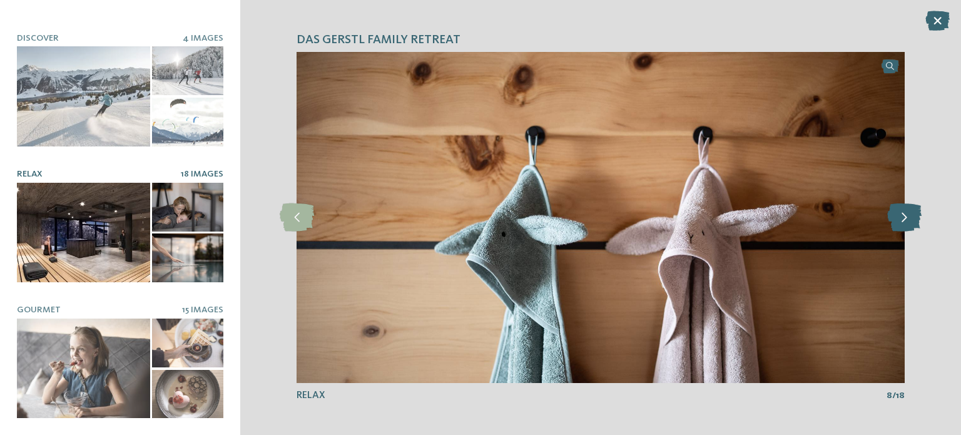
click at [911, 227] on icon at bounding box center [904, 217] width 34 height 28
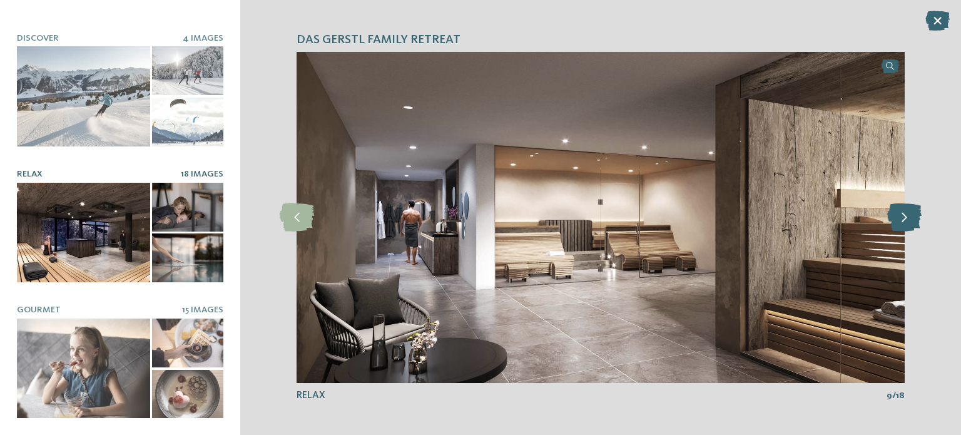
click at [911, 227] on icon at bounding box center [904, 217] width 34 height 28
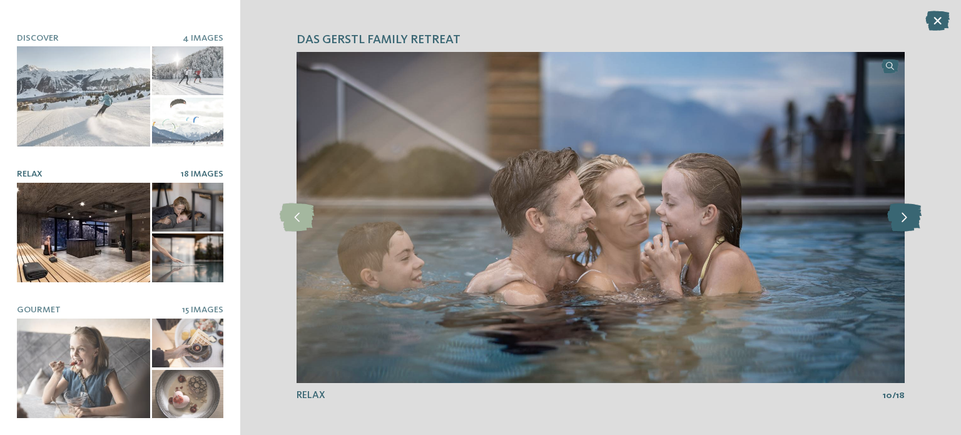
click at [903, 215] on icon at bounding box center [904, 217] width 34 height 28
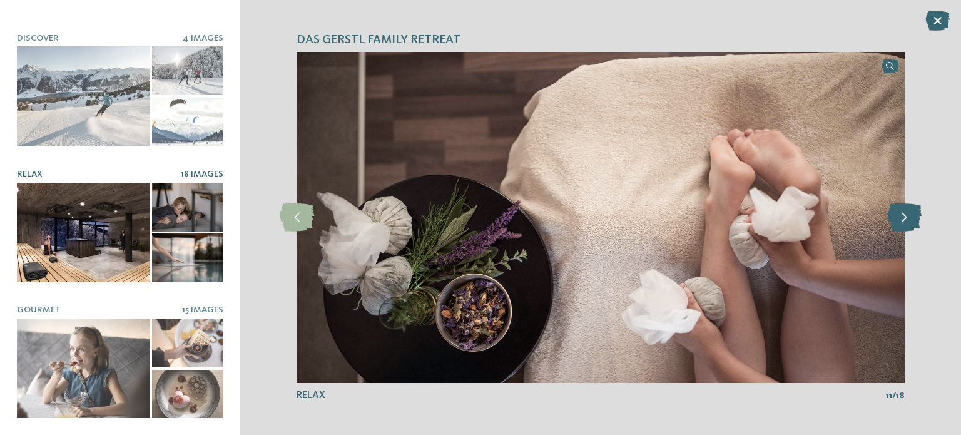
click at [903, 215] on icon at bounding box center [904, 217] width 34 height 28
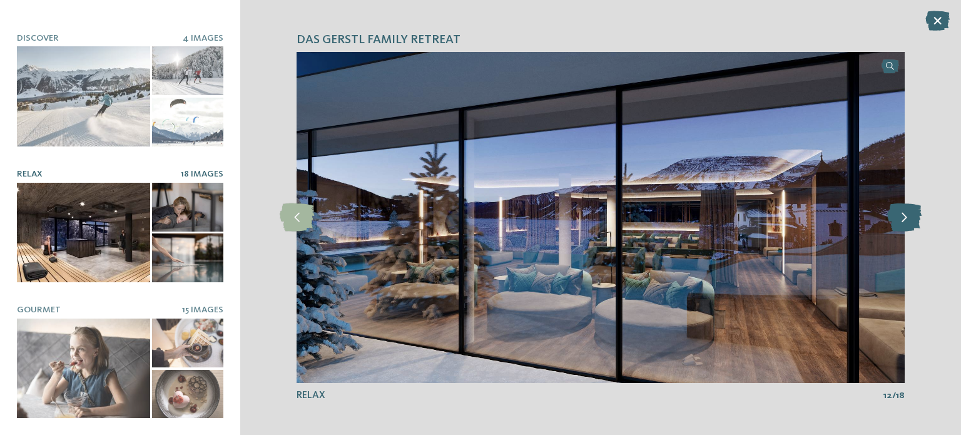
click at [903, 215] on icon at bounding box center [904, 217] width 34 height 28
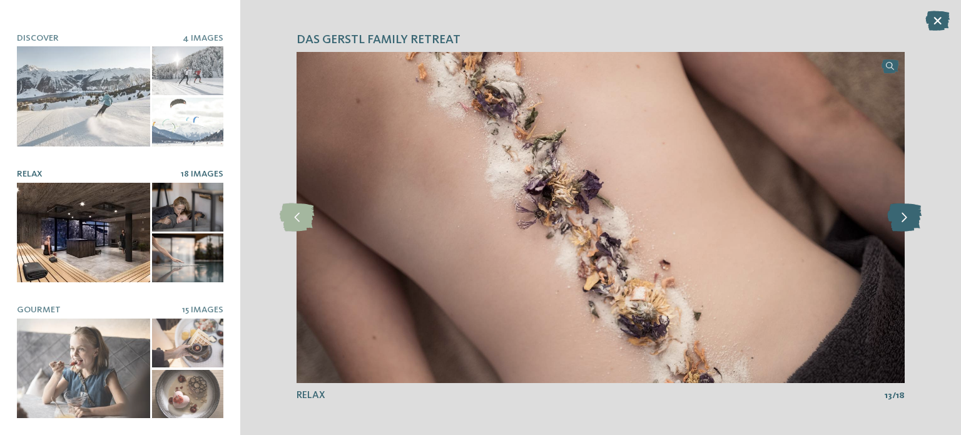
click at [903, 215] on icon at bounding box center [904, 217] width 34 height 28
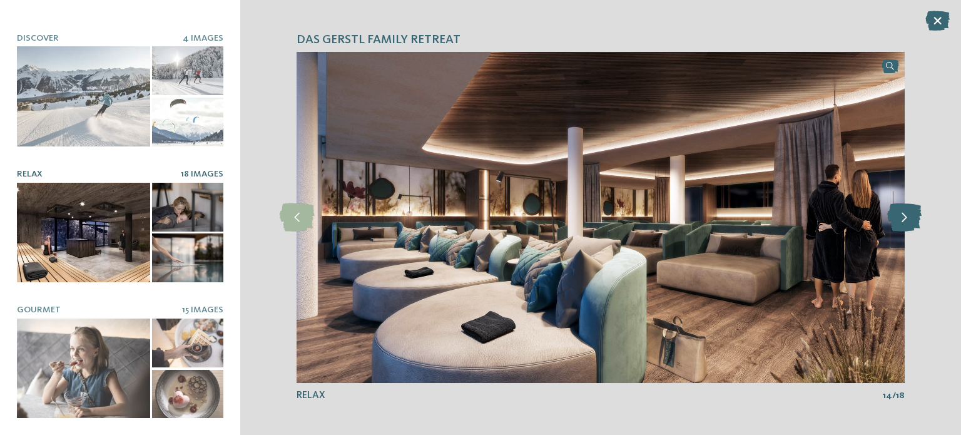
click at [903, 215] on icon at bounding box center [904, 217] width 34 height 28
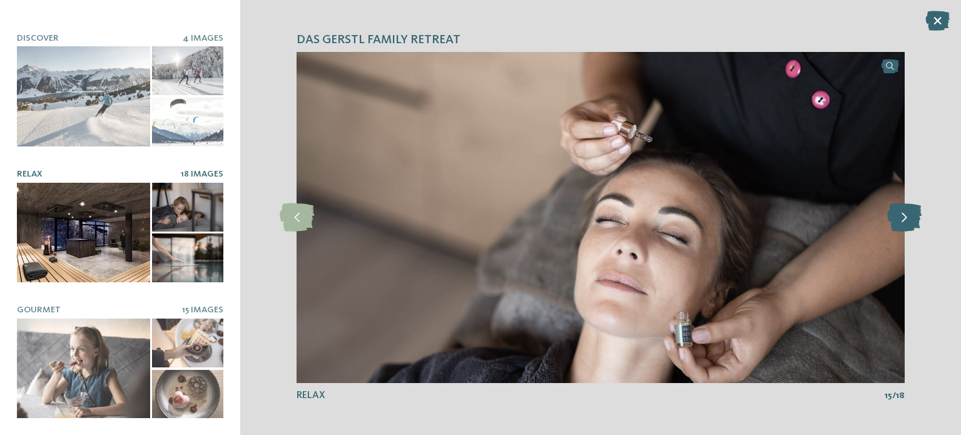
click at [903, 215] on icon at bounding box center [904, 217] width 34 height 28
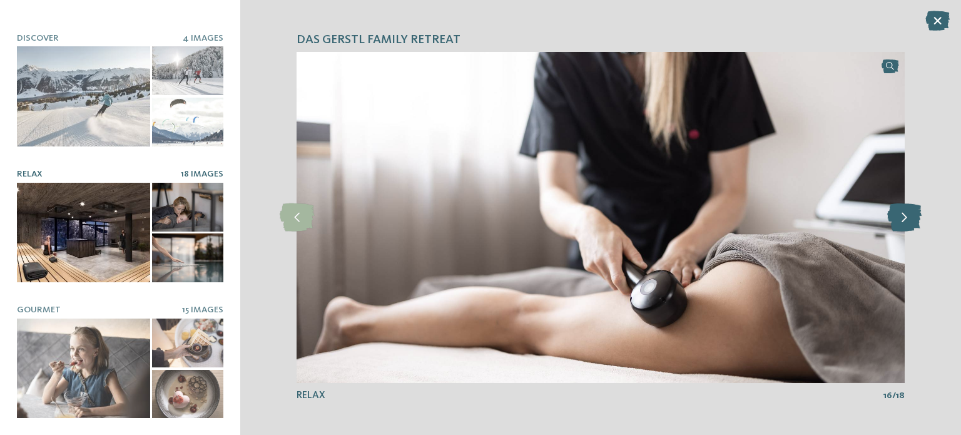
click at [903, 215] on icon at bounding box center [904, 217] width 34 height 28
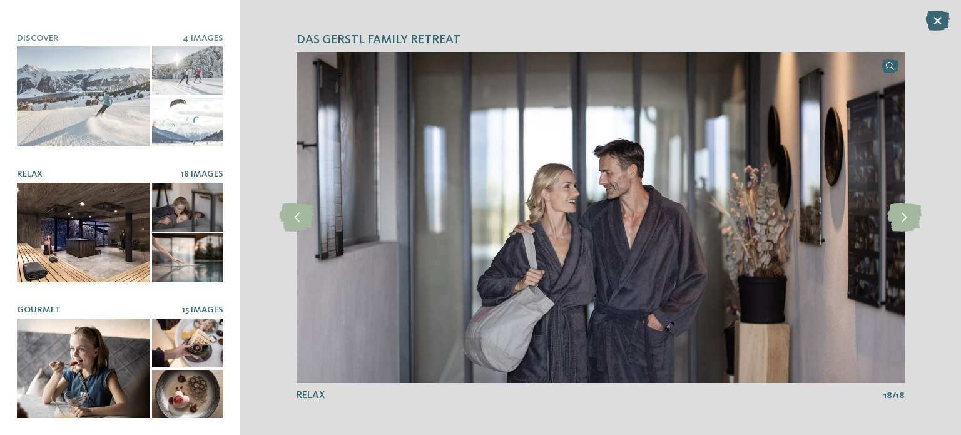
click at [101, 409] on div at bounding box center [83, 368] width 133 height 100
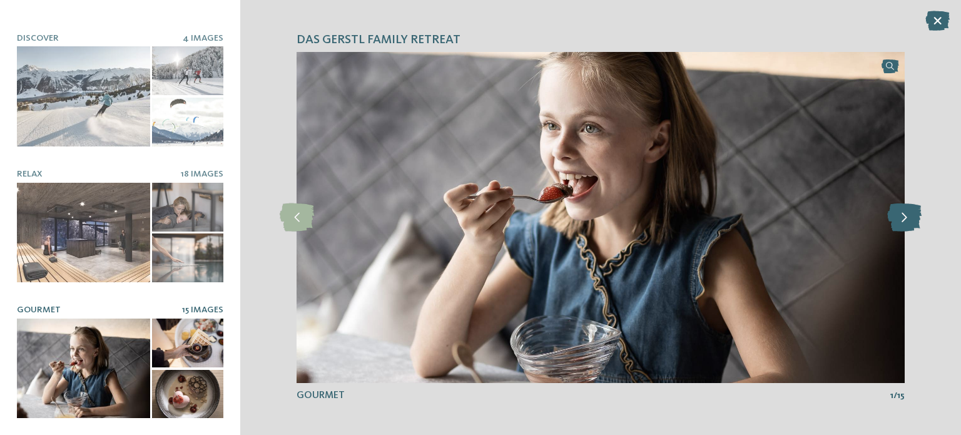
click at [915, 222] on icon at bounding box center [904, 217] width 34 height 28
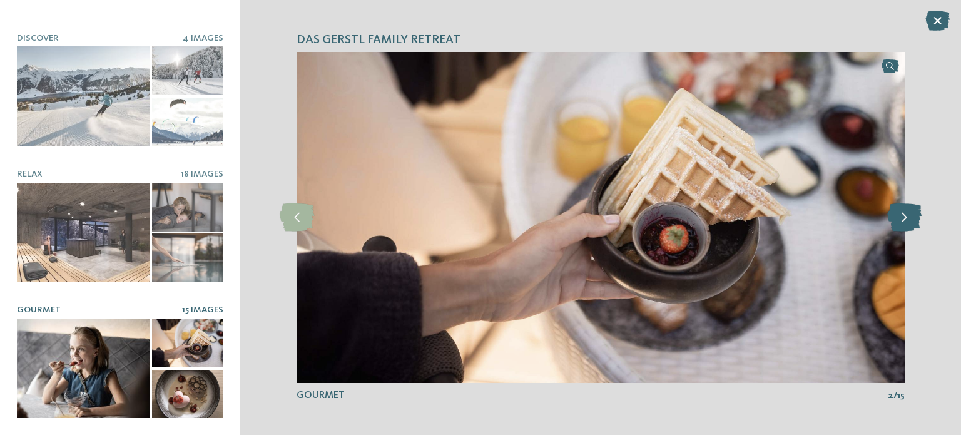
click at [915, 222] on icon at bounding box center [904, 217] width 34 height 28
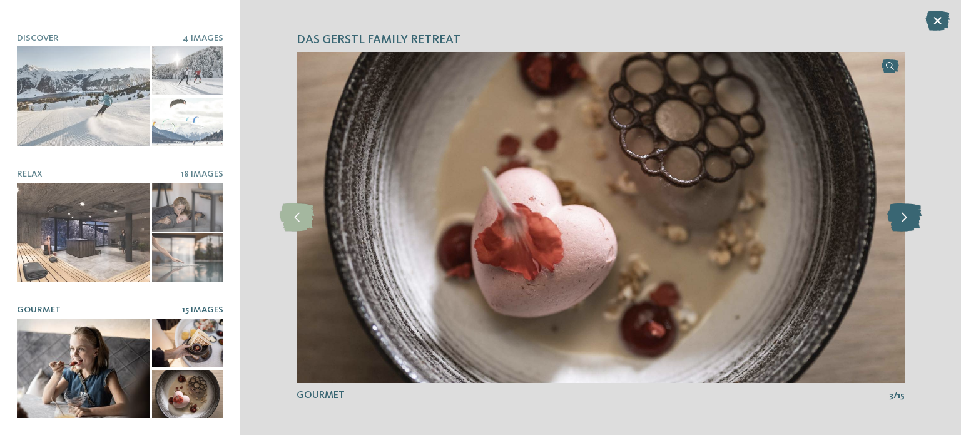
click at [915, 222] on icon at bounding box center [904, 217] width 34 height 28
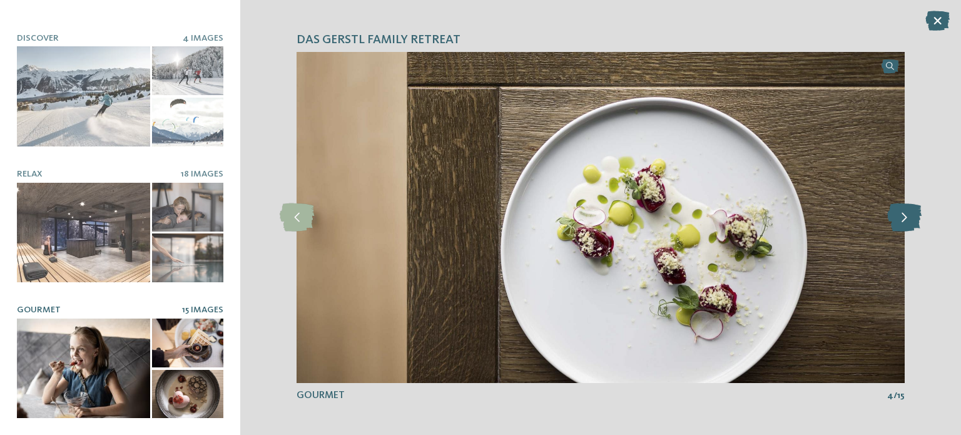
click at [915, 222] on icon at bounding box center [904, 217] width 34 height 28
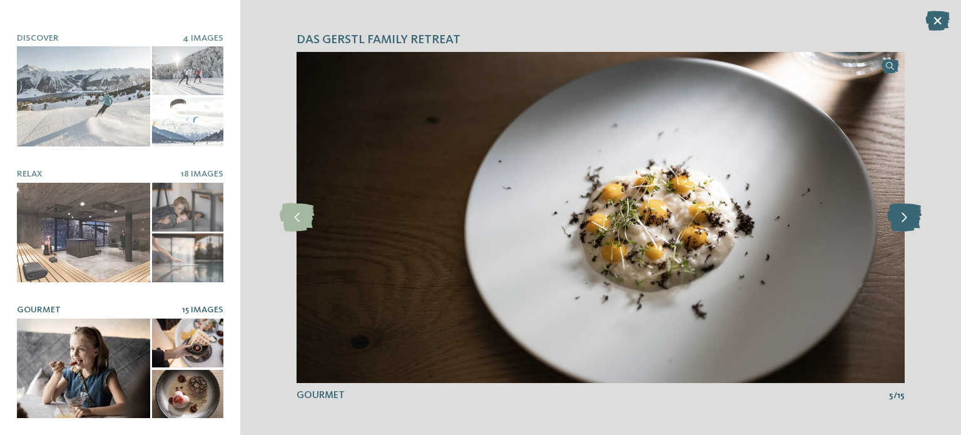
click at [915, 222] on icon at bounding box center [904, 217] width 34 height 28
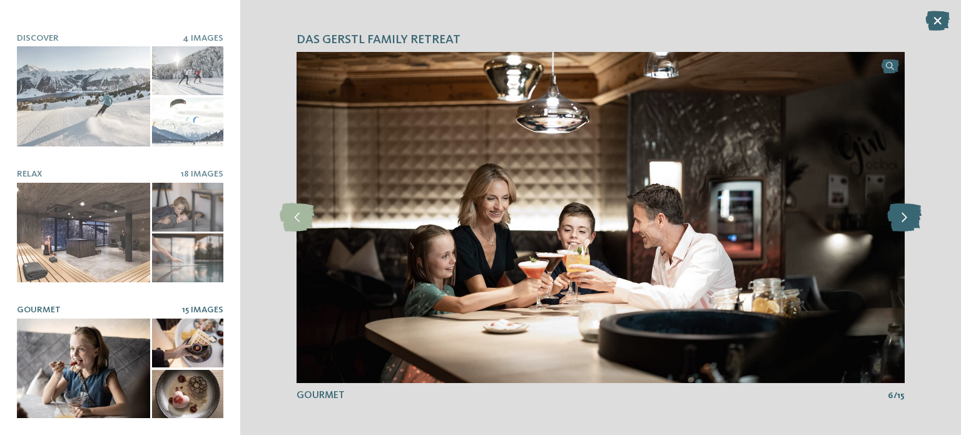
click at [915, 222] on icon at bounding box center [904, 217] width 34 height 28
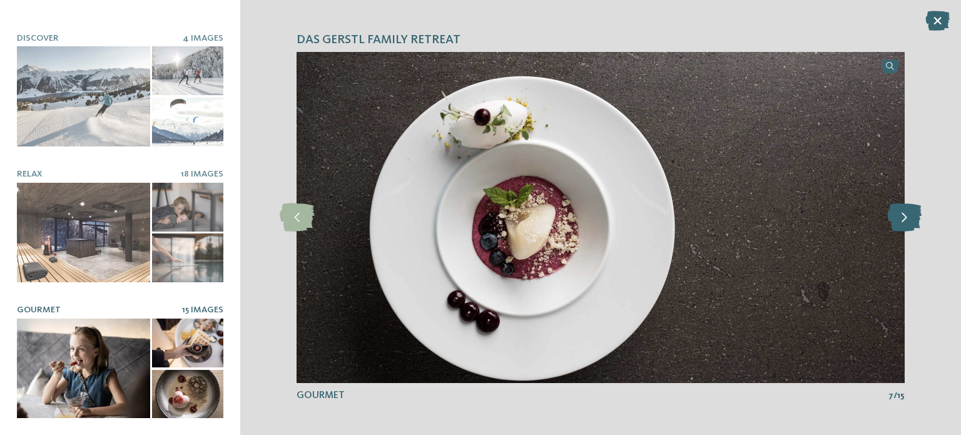
click at [915, 222] on icon at bounding box center [904, 217] width 34 height 28
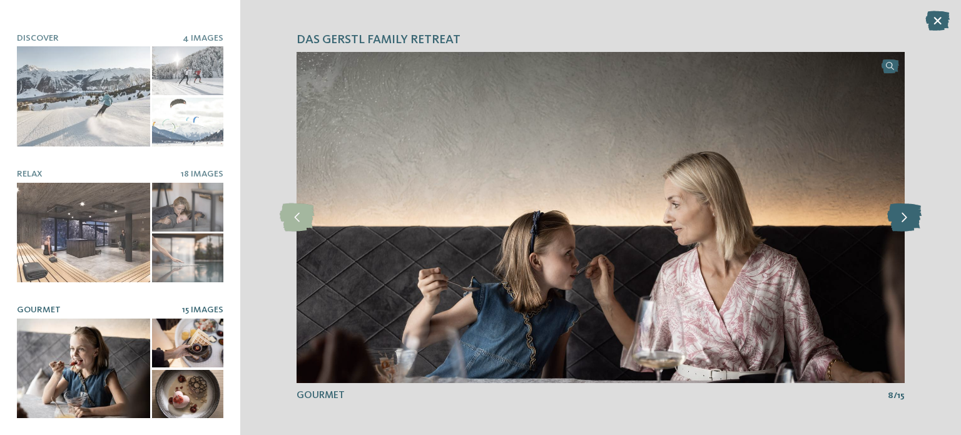
click at [915, 222] on icon at bounding box center [904, 217] width 34 height 28
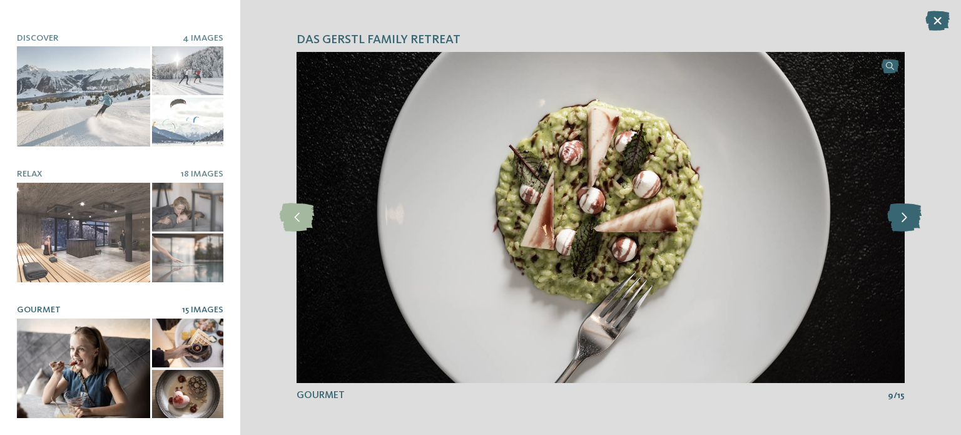
click at [915, 222] on icon at bounding box center [904, 217] width 34 height 28
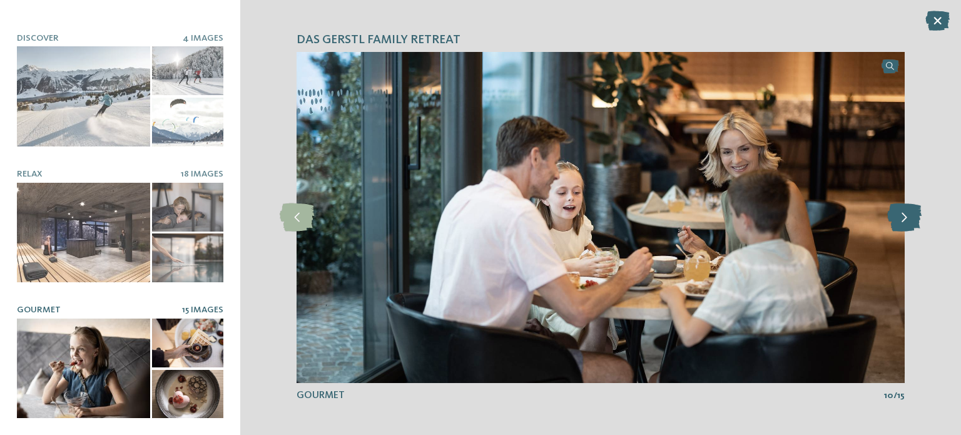
click at [915, 222] on icon at bounding box center [904, 217] width 34 height 28
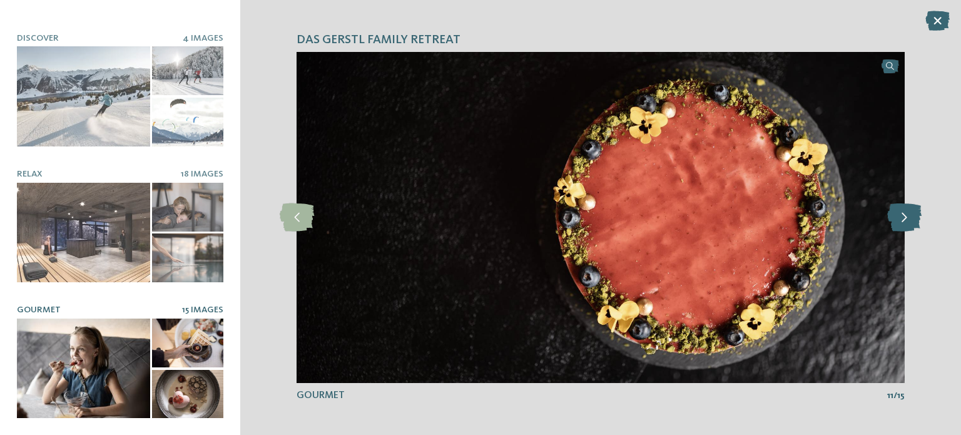
click at [915, 222] on icon at bounding box center [904, 217] width 34 height 28
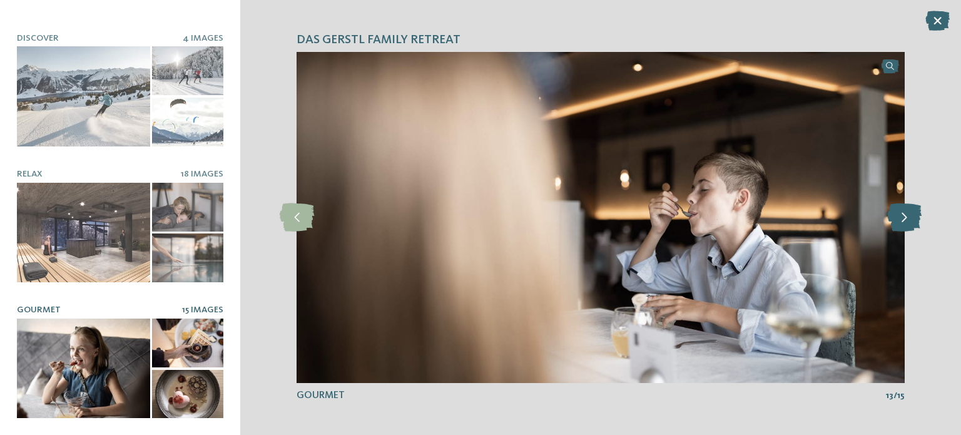
click at [915, 222] on icon at bounding box center [904, 217] width 34 height 28
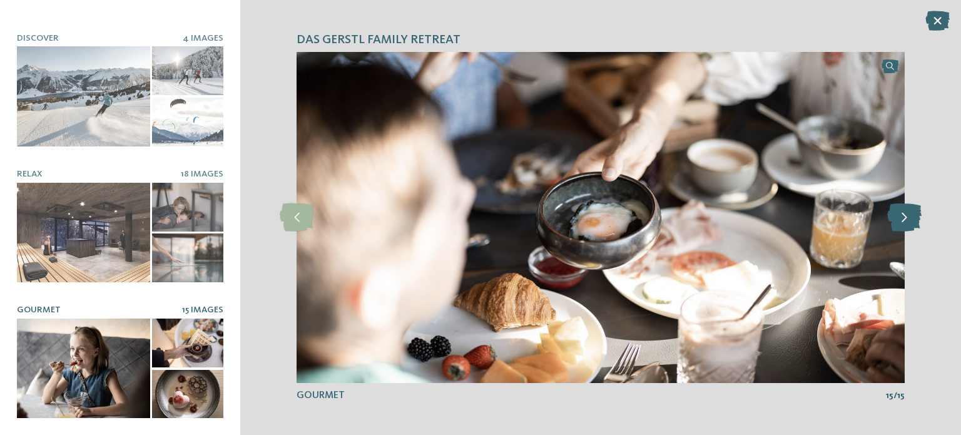
click at [915, 222] on icon at bounding box center [904, 217] width 34 height 28
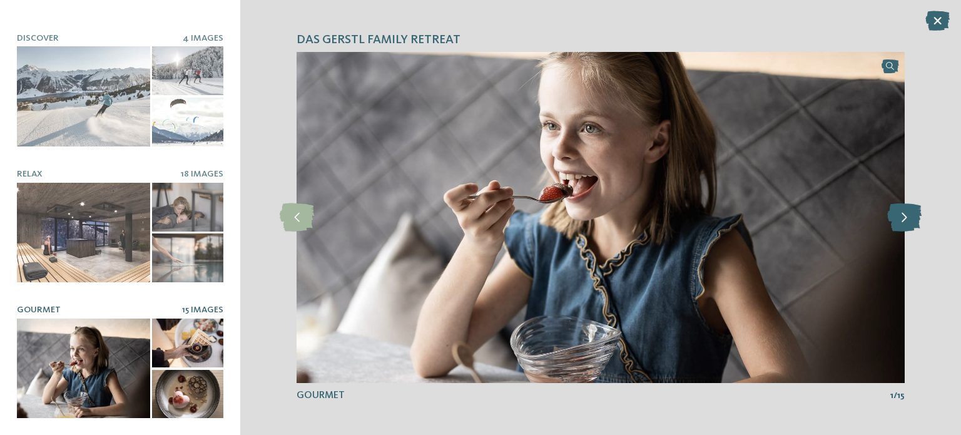
click at [915, 222] on icon at bounding box center [904, 217] width 34 height 28
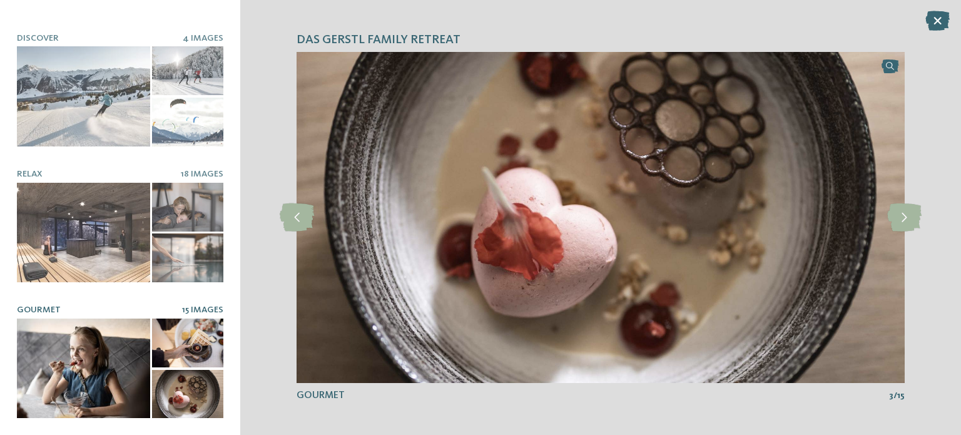
click at [935, 36] on div "DAS GERSTL Family Retreat slide 11 of 11 11" at bounding box center [600, 217] width 721 height 435
click at [936, 27] on icon at bounding box center [937, 21] width 24 height 20
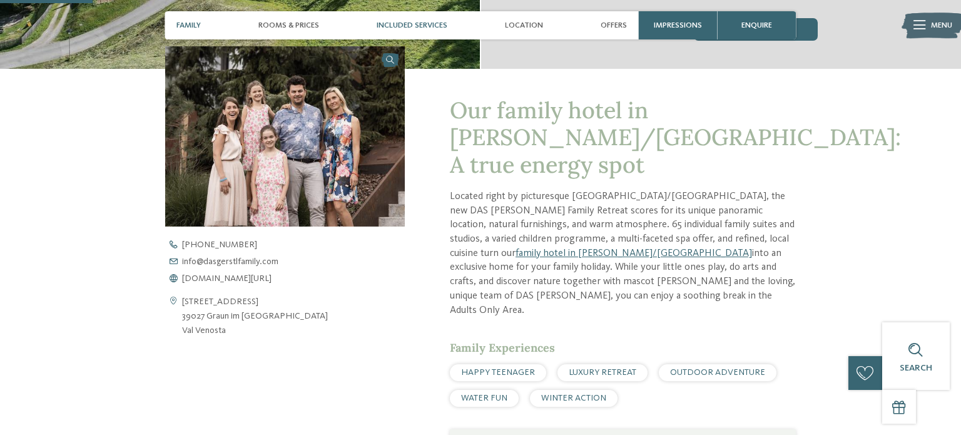
click at [392, 22] on span "Included services" at bounding box center [412, 25] width 71 height 9
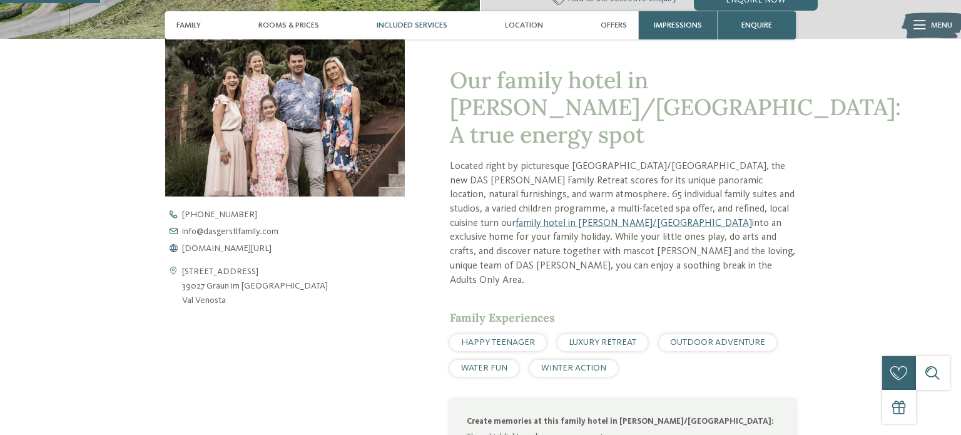
scroll to position [404, 0]
click at [520, 337] on span "HAPPY TEENAGER" at bounding box center [498, 341] width 74 height 9
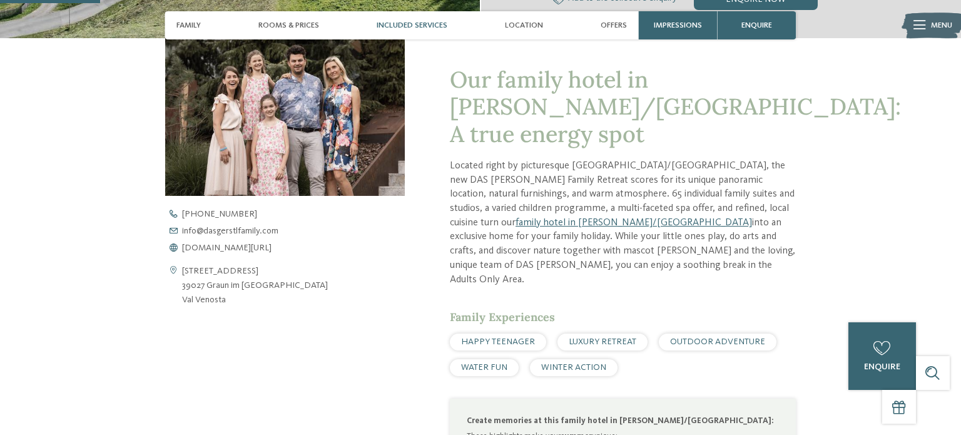
click at [419, 28] on span "Included services" at bounding box center [412, 25] width 71 height 9
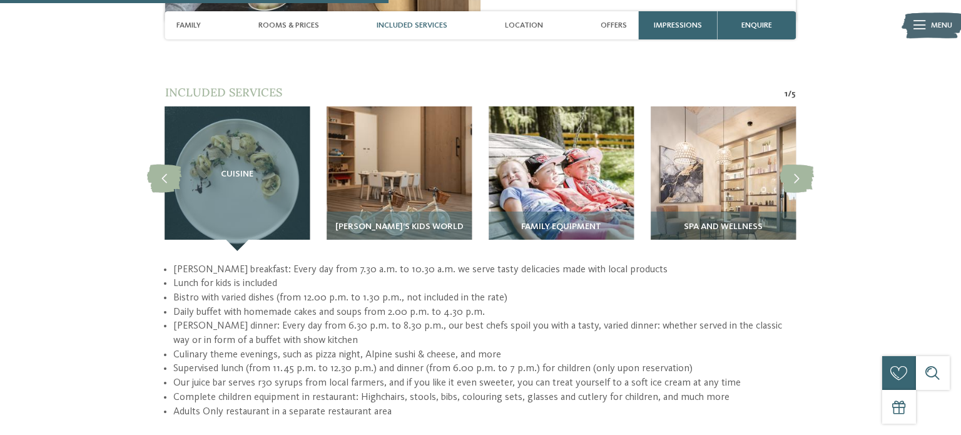
scroll to position [1569, 0]
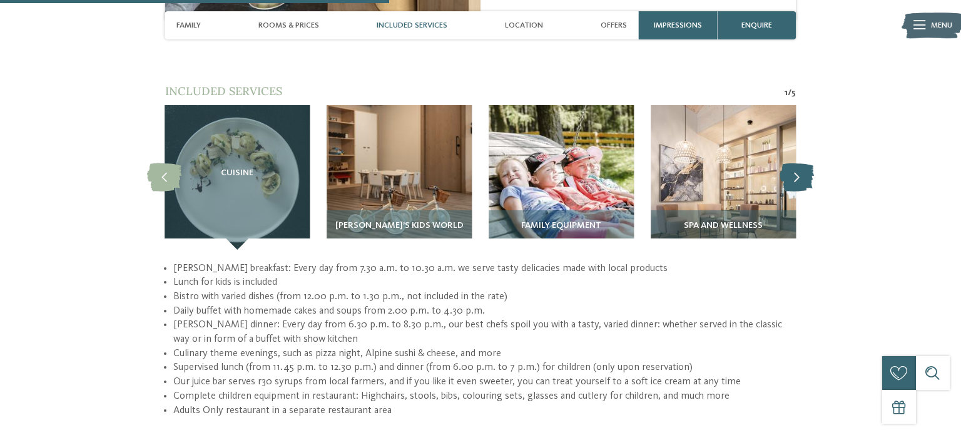
click at [803, 163] on icon at bounding box center [797, 177] width 34 height 28
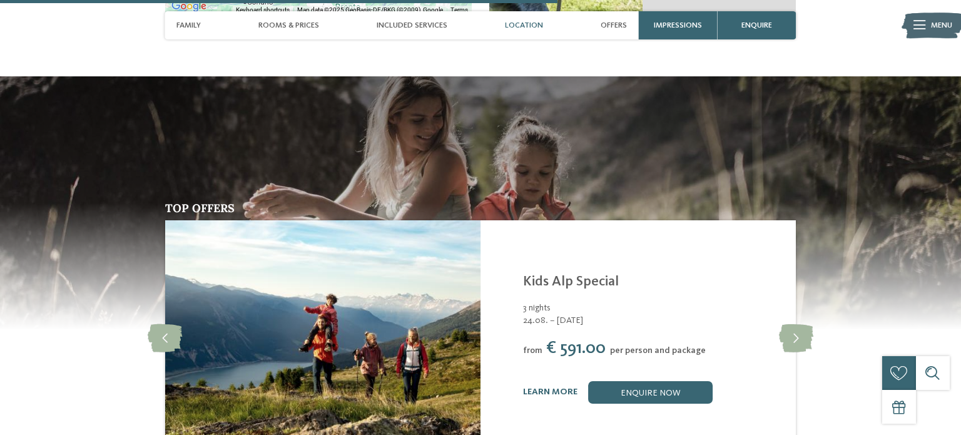
scroll to position [2223, 0]
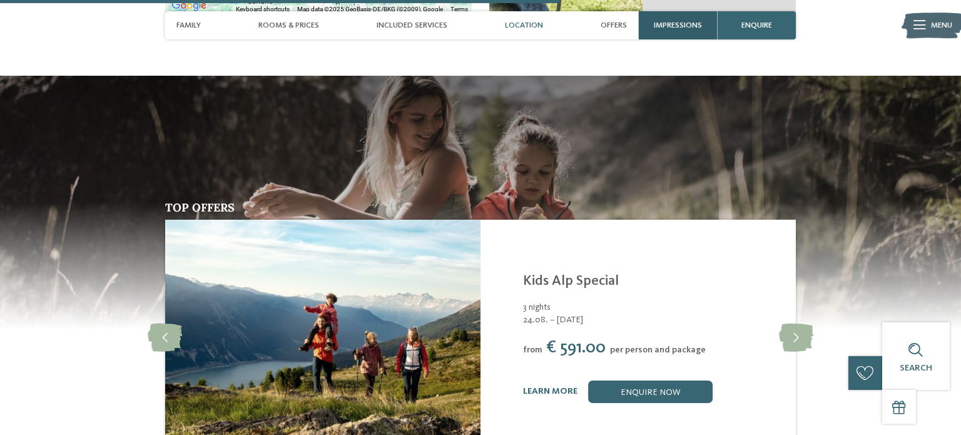
click at [702, 27] on div "Impressions" at bounding box center [677, 25] width 79 height 28
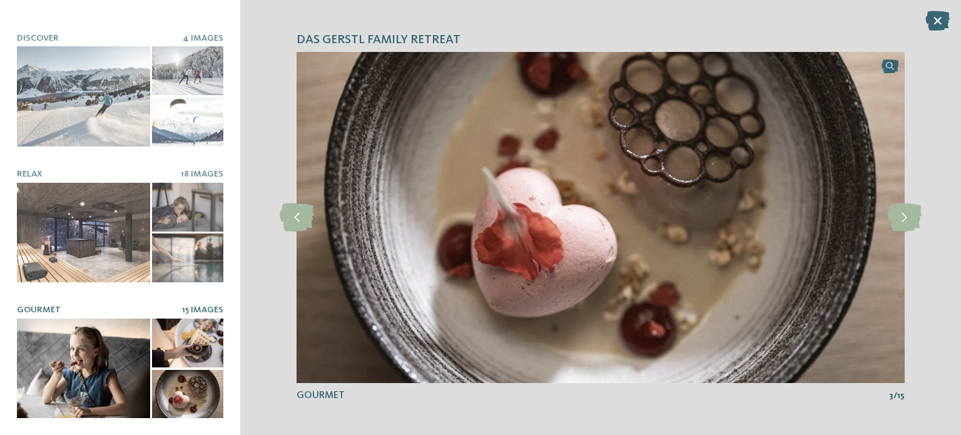
scroll to position [0, 0]
